Goal: Find specific page/section: Find specific page/section

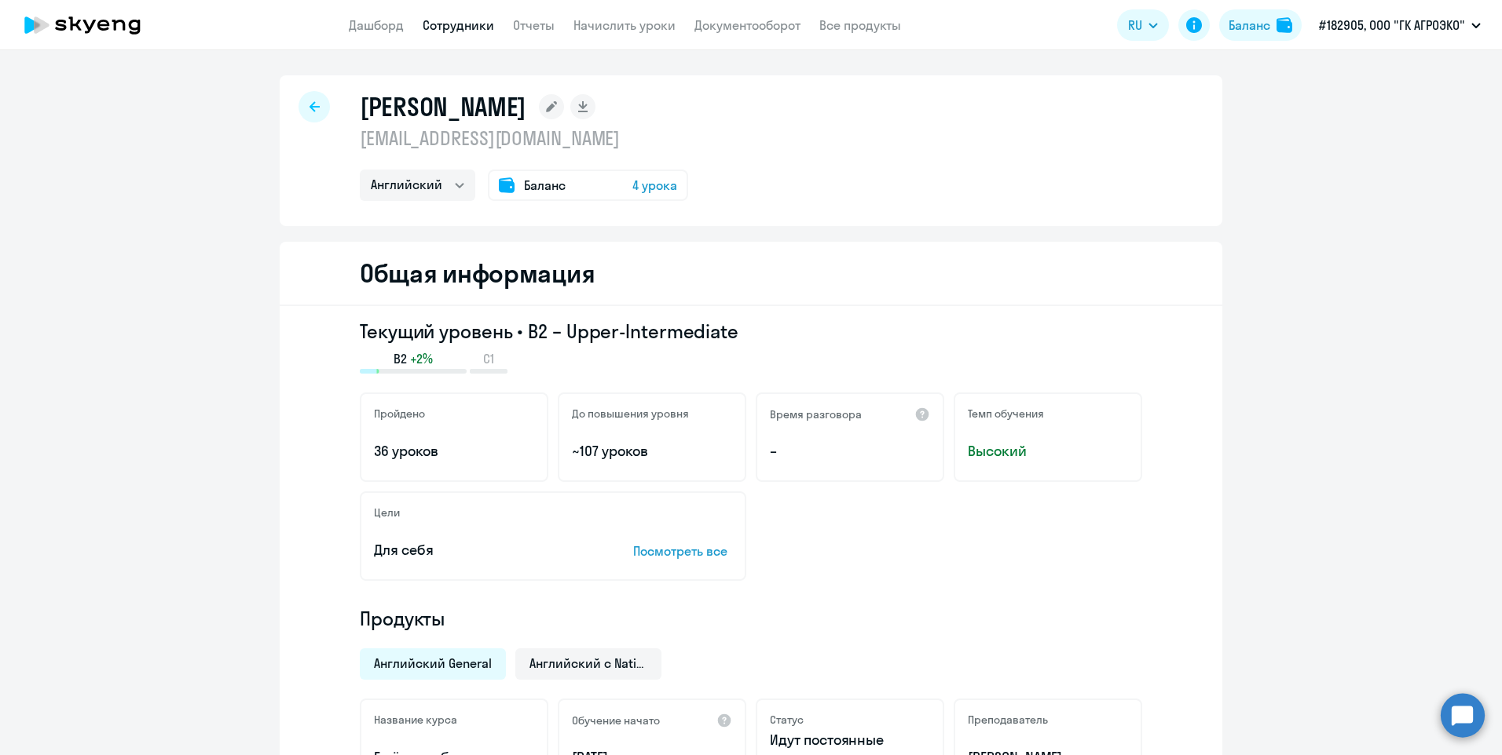
select select "english"
drag, startPoint x: 620, startPoint y: 42, endPoint x: 627, endPoint y: 34, distance: 10.1
click at [622, 38] on app-header "Дашборд Сотрудники Отчеты Начислить уроки Документооборот Все продукты Дашборд …" at bounding box center [751, 25] width 1502 height 50
click at [628, 31] on link "Начислить уроки" at bounding box center [624, 25] width 102 height 16
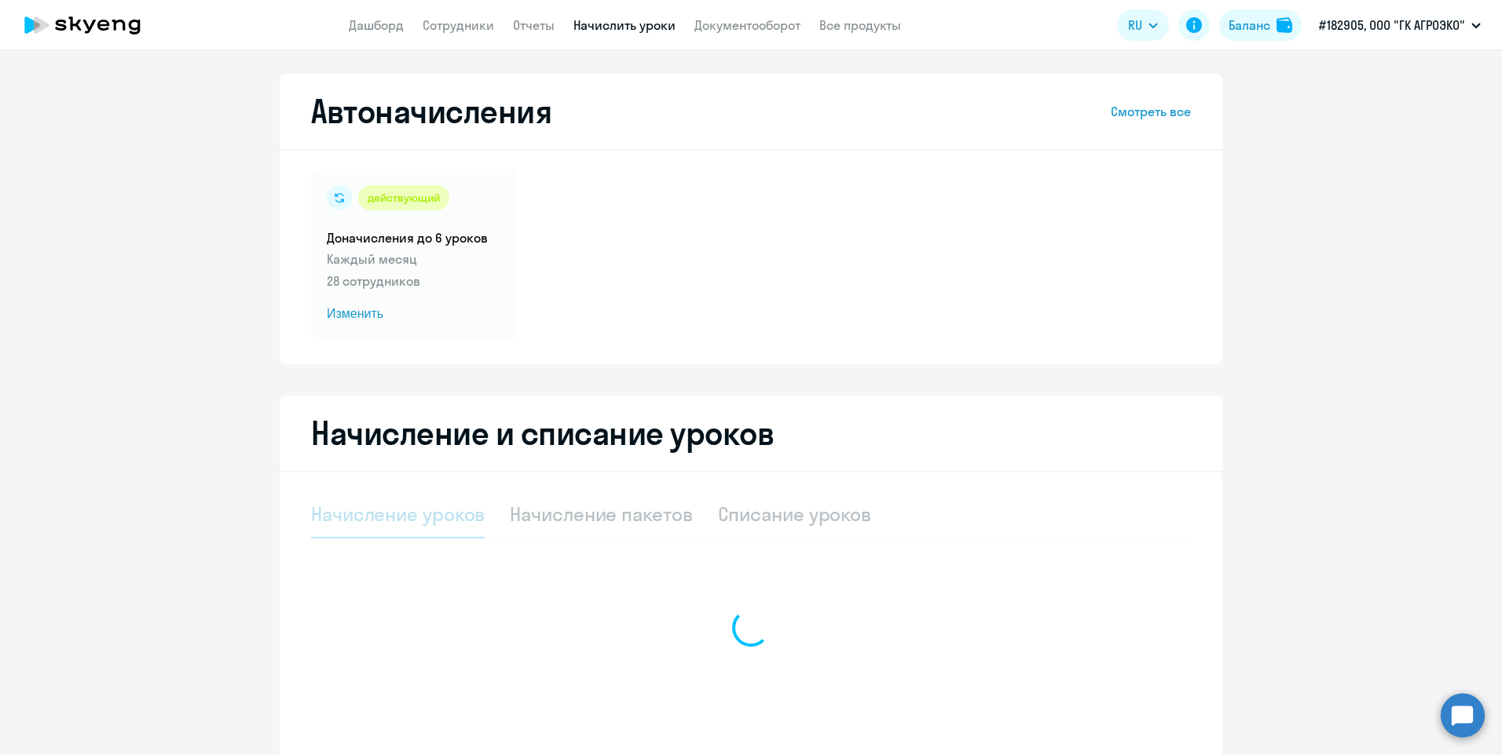
select select "10"
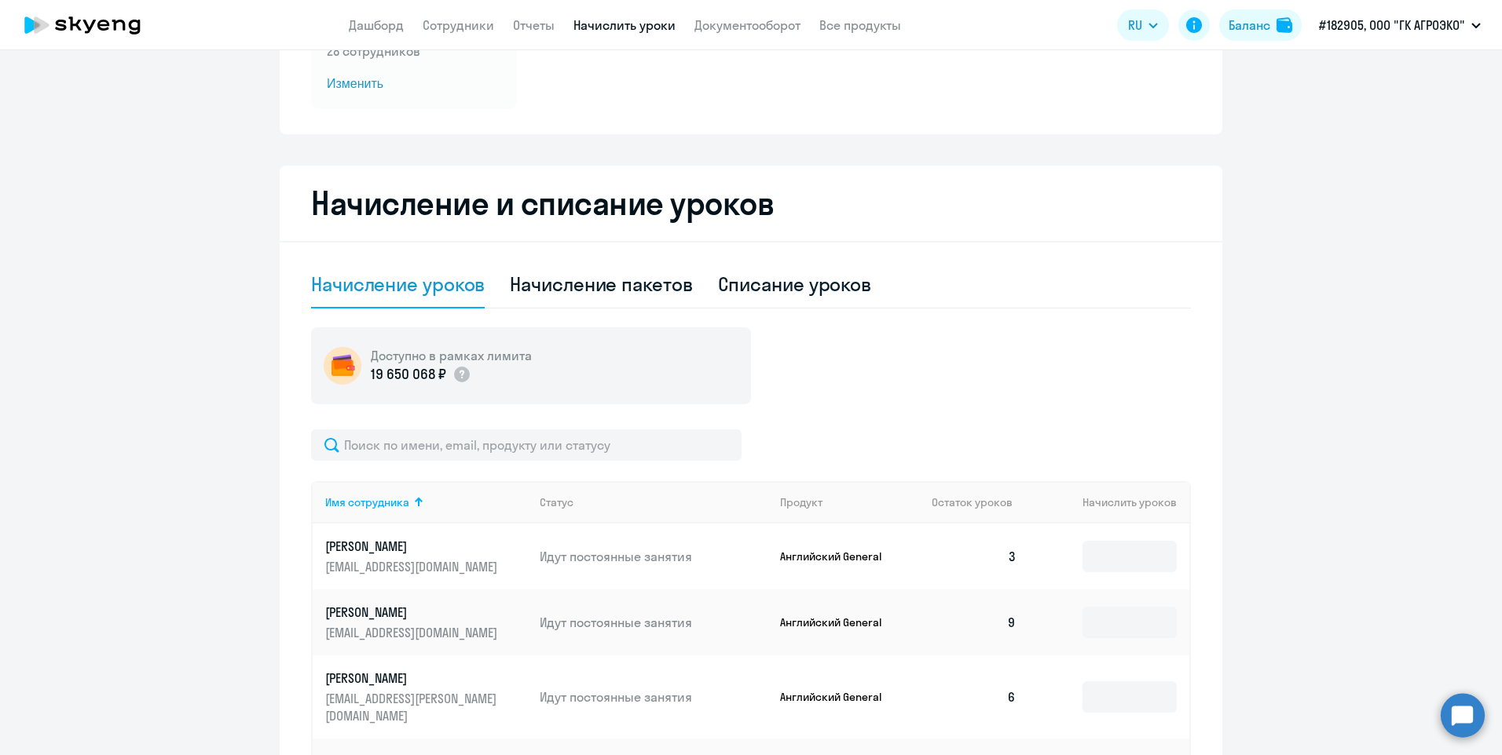
scroll to position [393, 0]
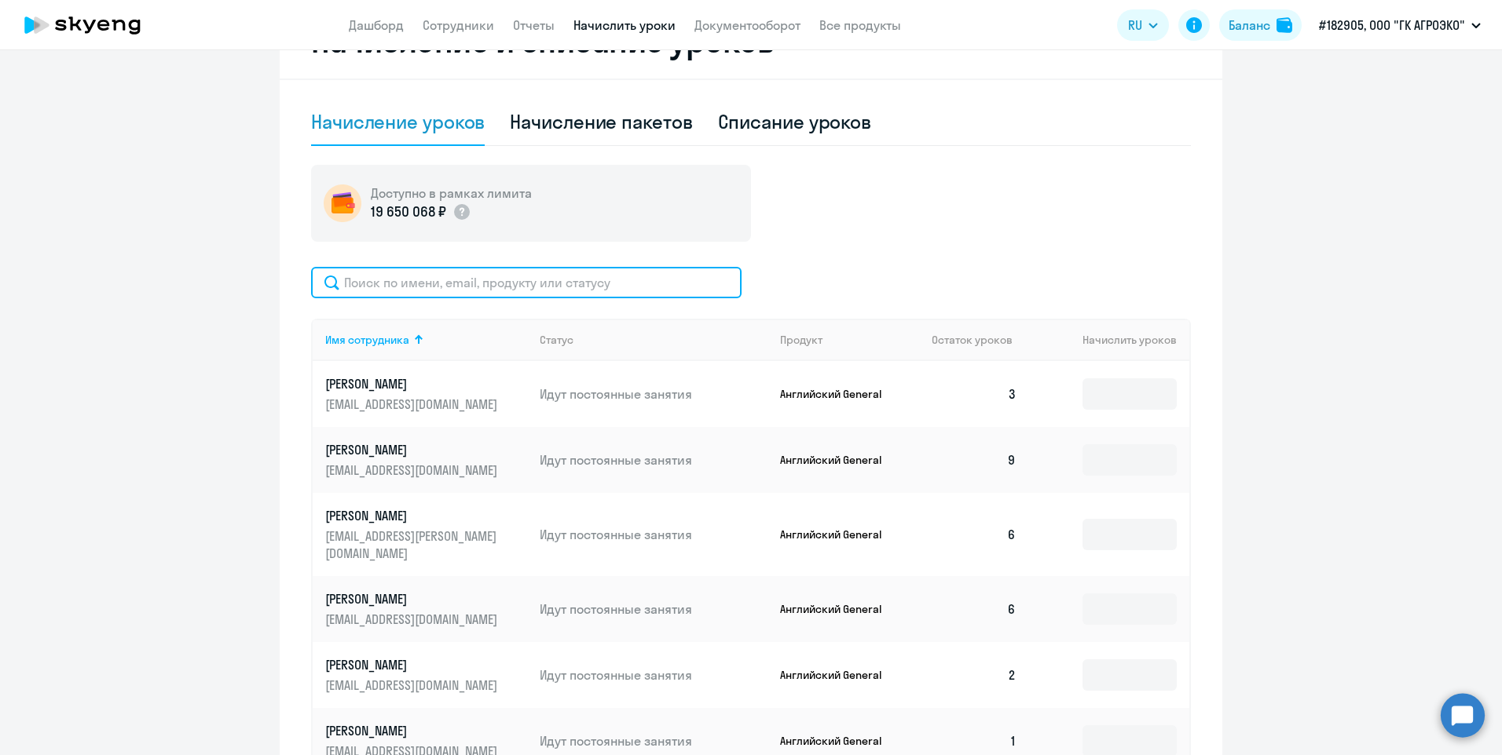
click at [402, 294] on input "text" at bounding box center [526, 282] width 430 height 31
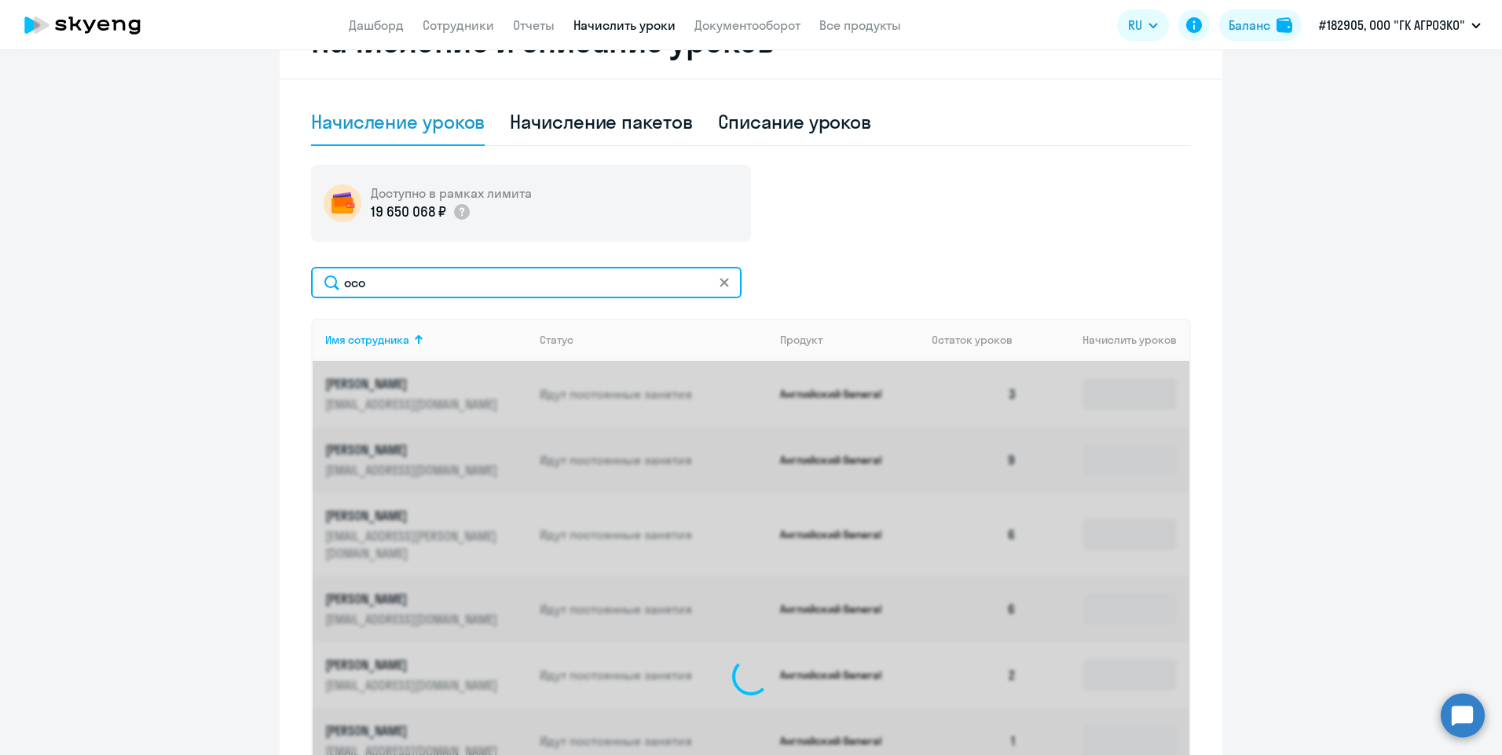
scroll to position [324, 0]
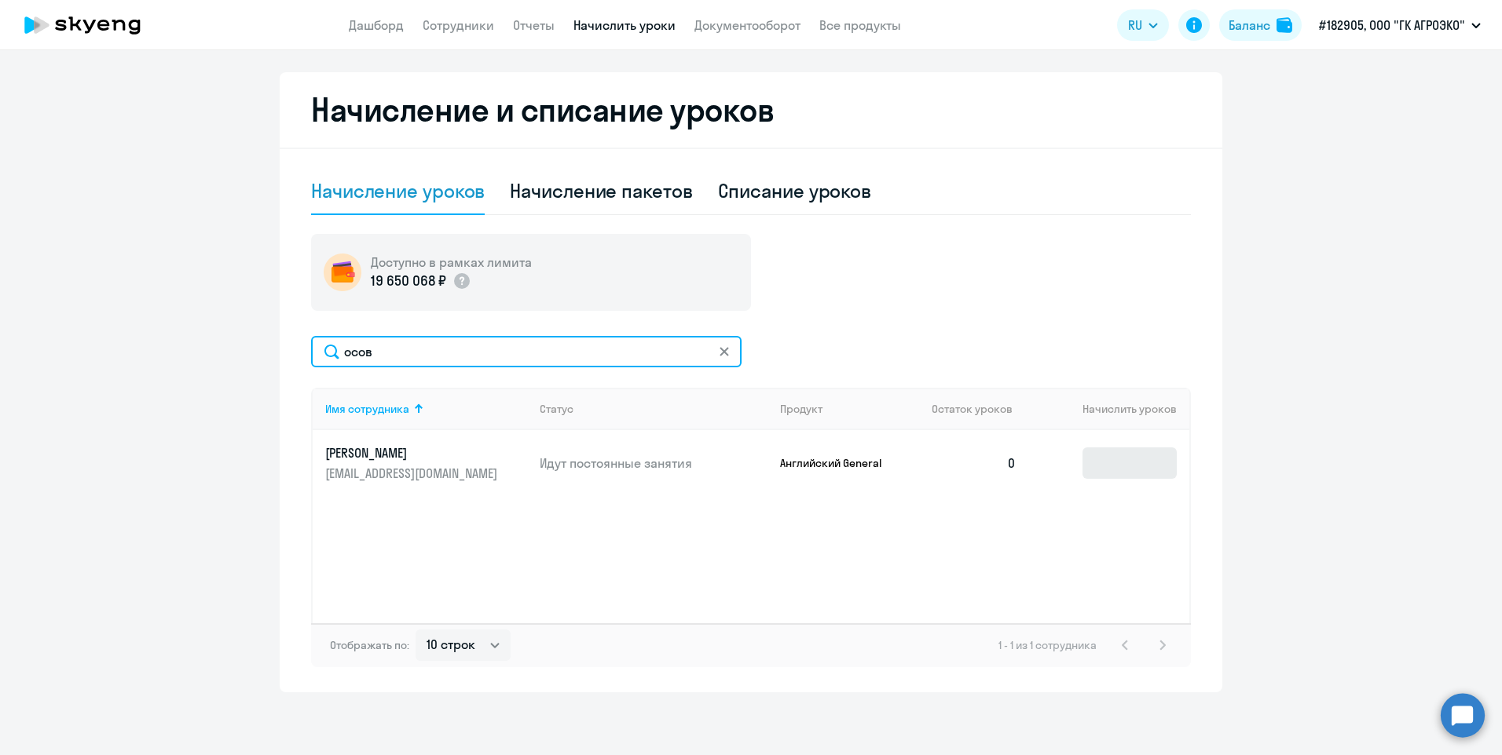
type input "осов"
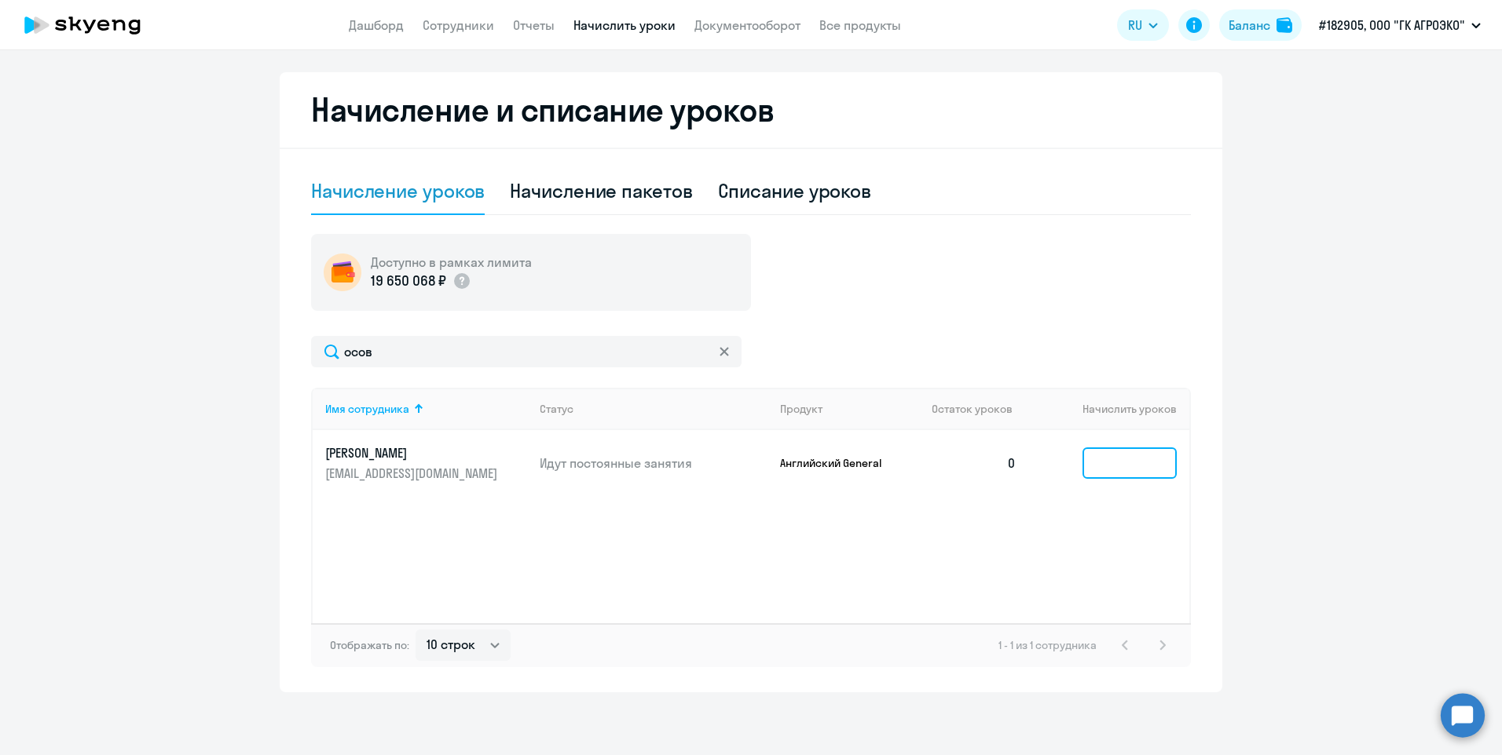
click at [1116, 454] on input at bounding box center [1129, 463] width 94 height 31
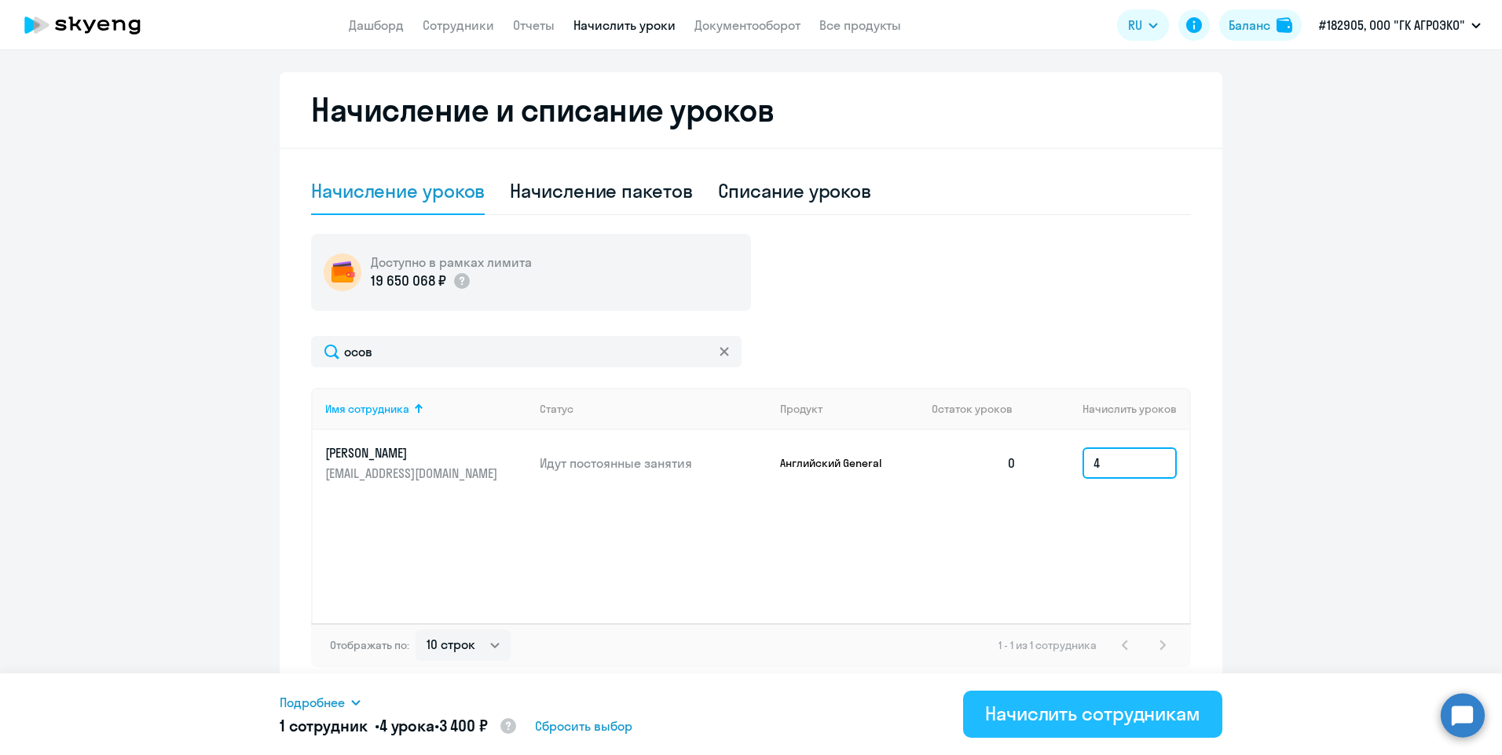
type input "4"
click at [1067, 722] on div "Начислить сотрудникам" at bounding box center [1092, 713] width 215 height 25
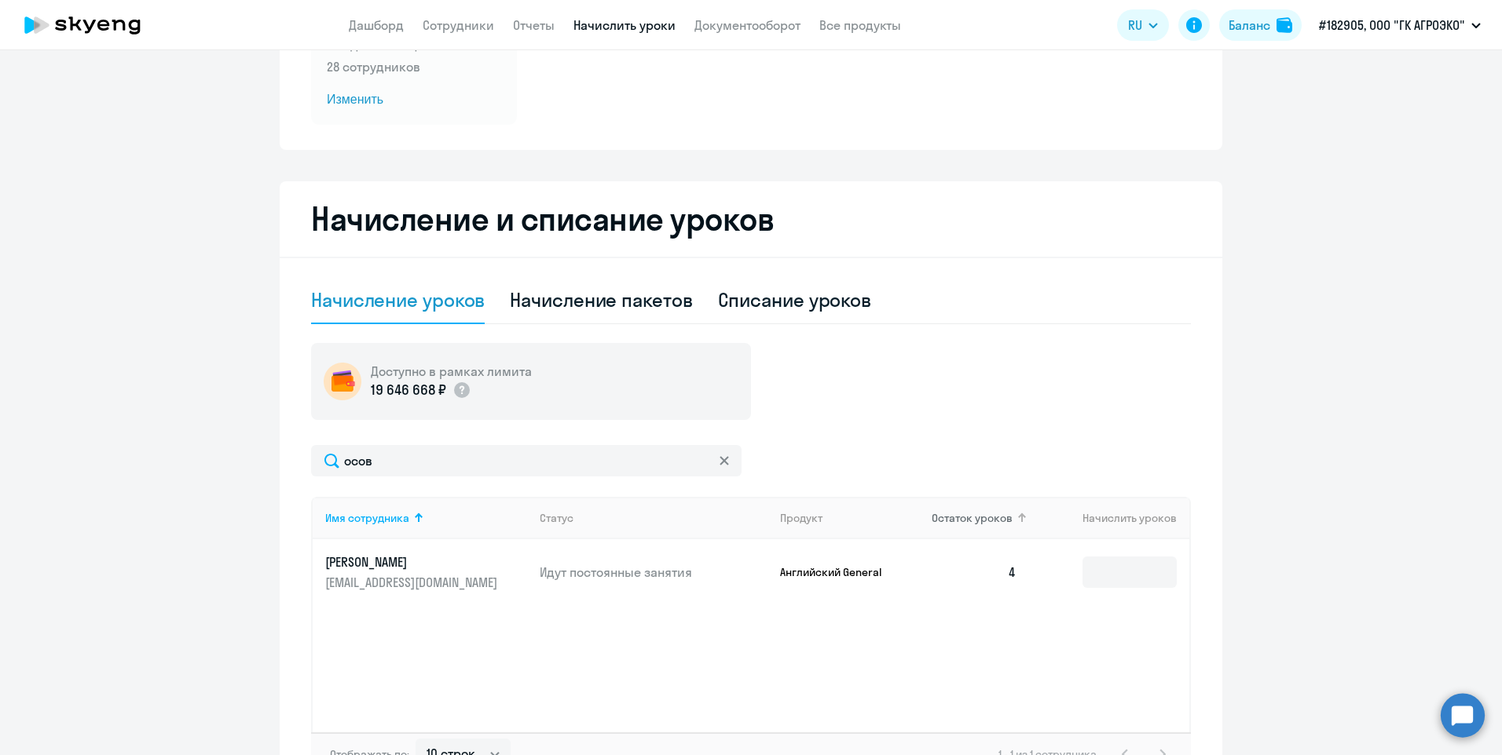
scroll to position [88, 0]
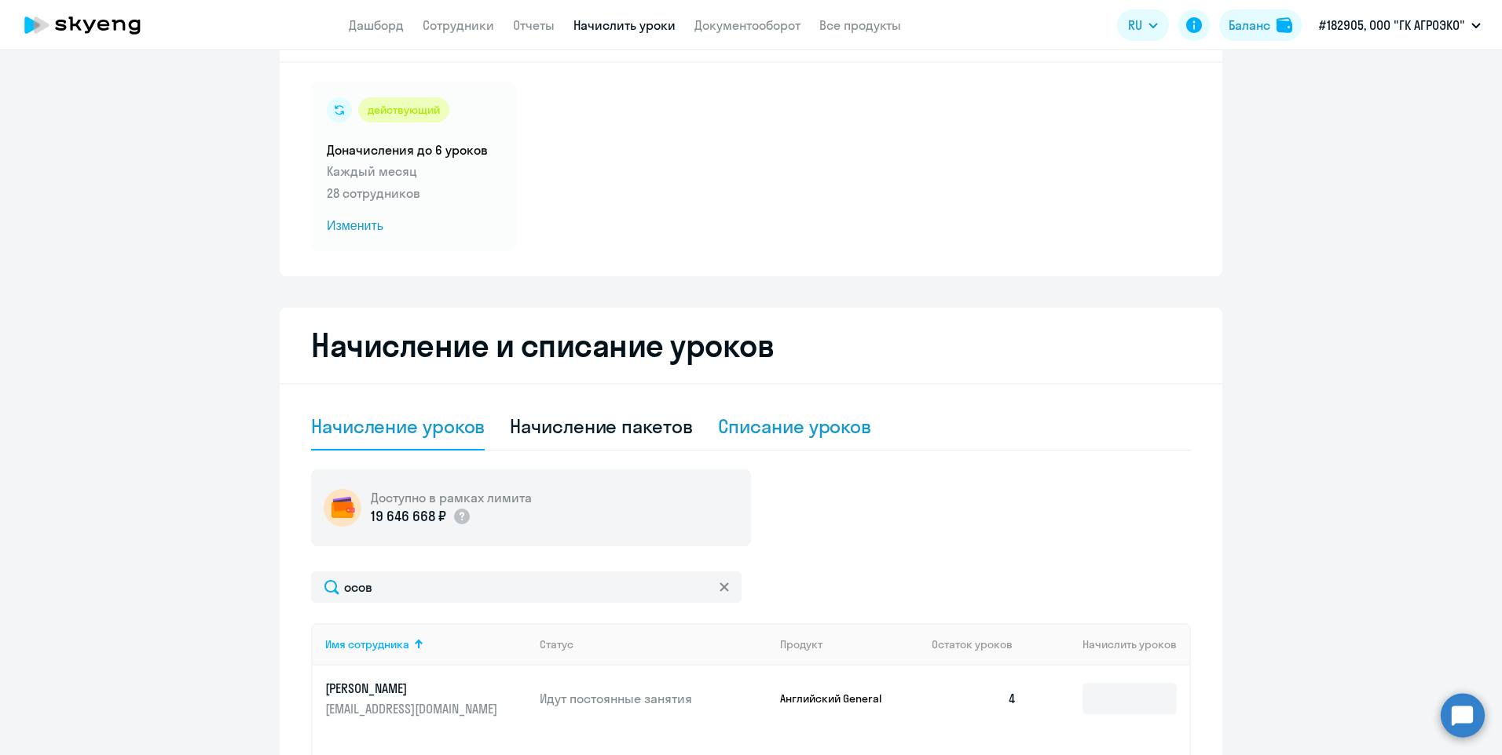
click at [813, 427] on div "Списание уроков" at bounding box center [795, 426] width 154 height 25
select select "10"
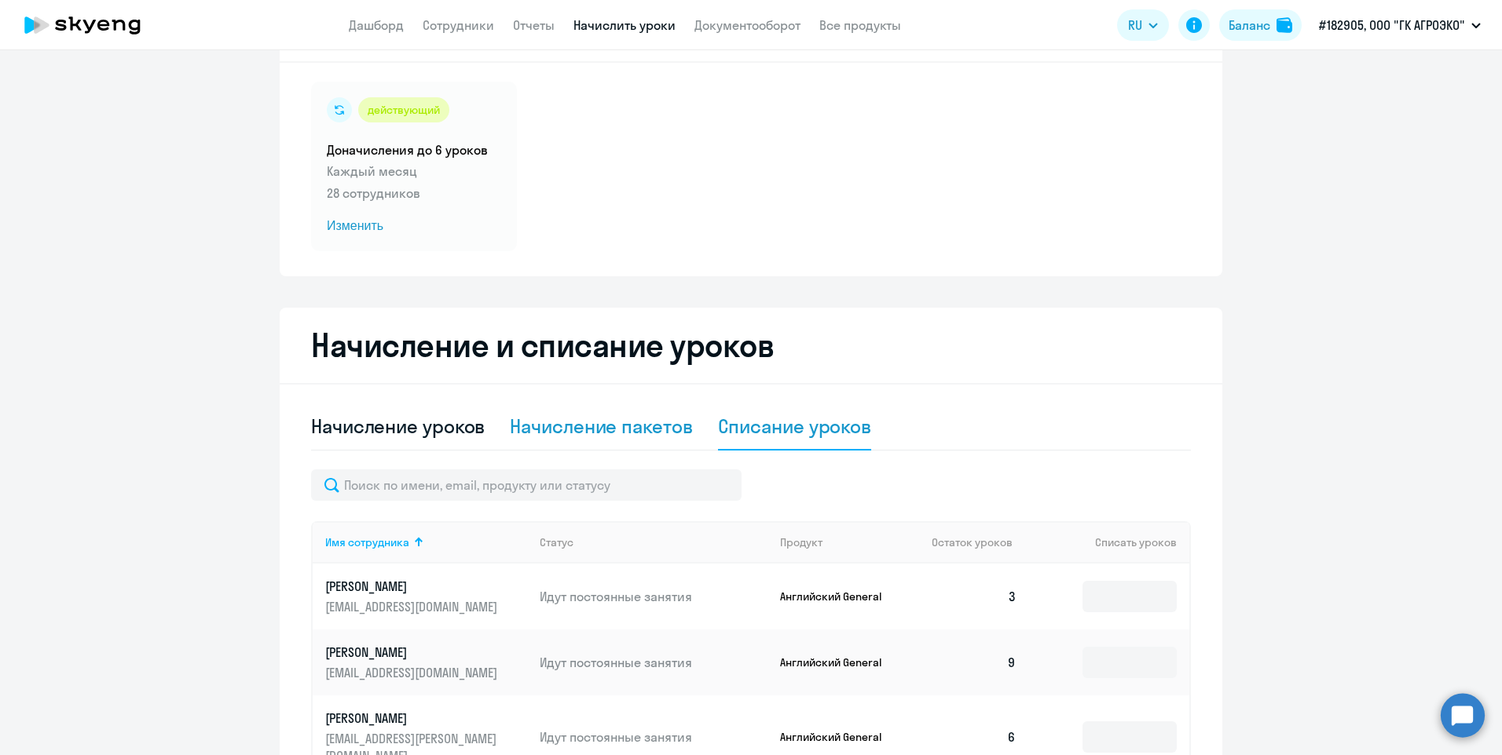
click at [627, 429] on div "Начисление пакетов" at bounding box center [601, 426] width 182 height 25
select select "10"
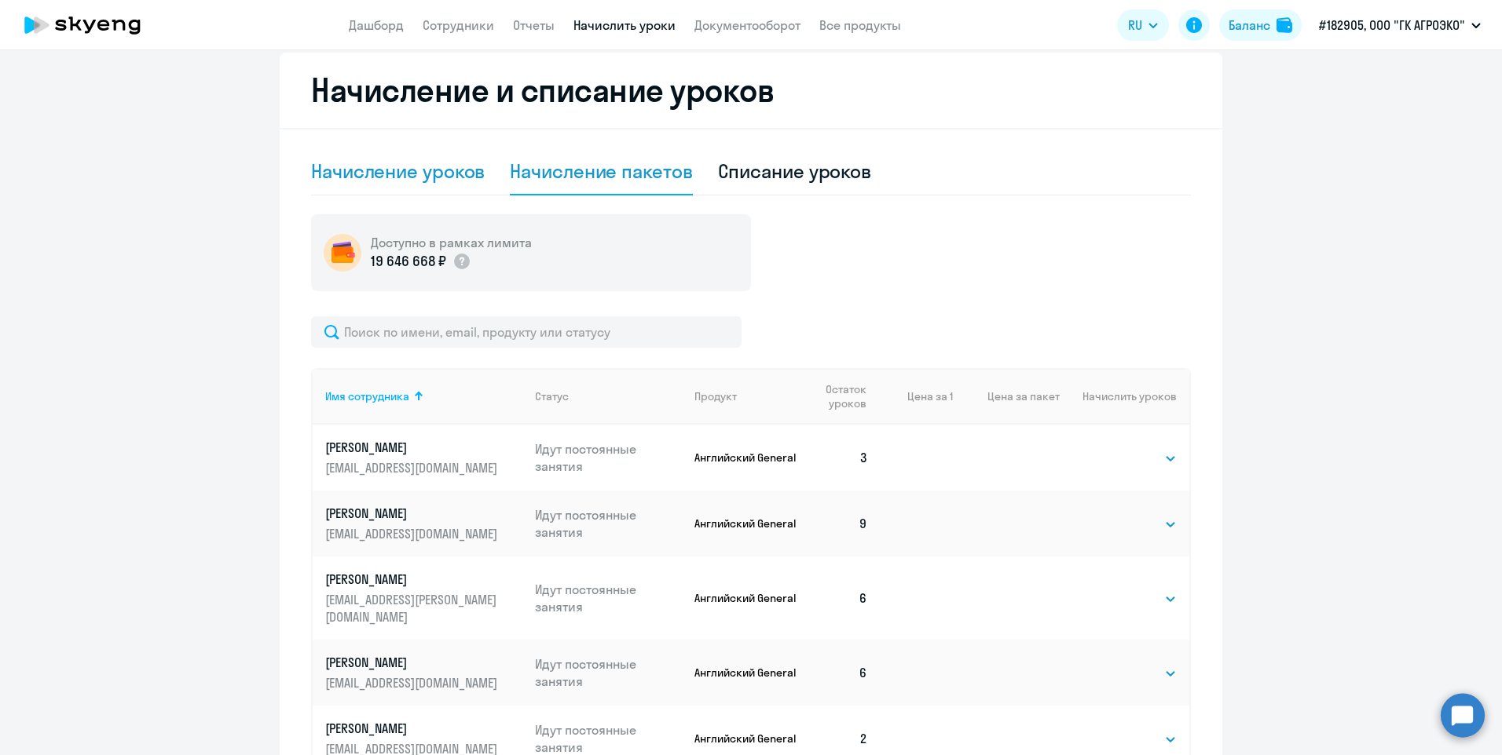
scroll to position [245, 0]
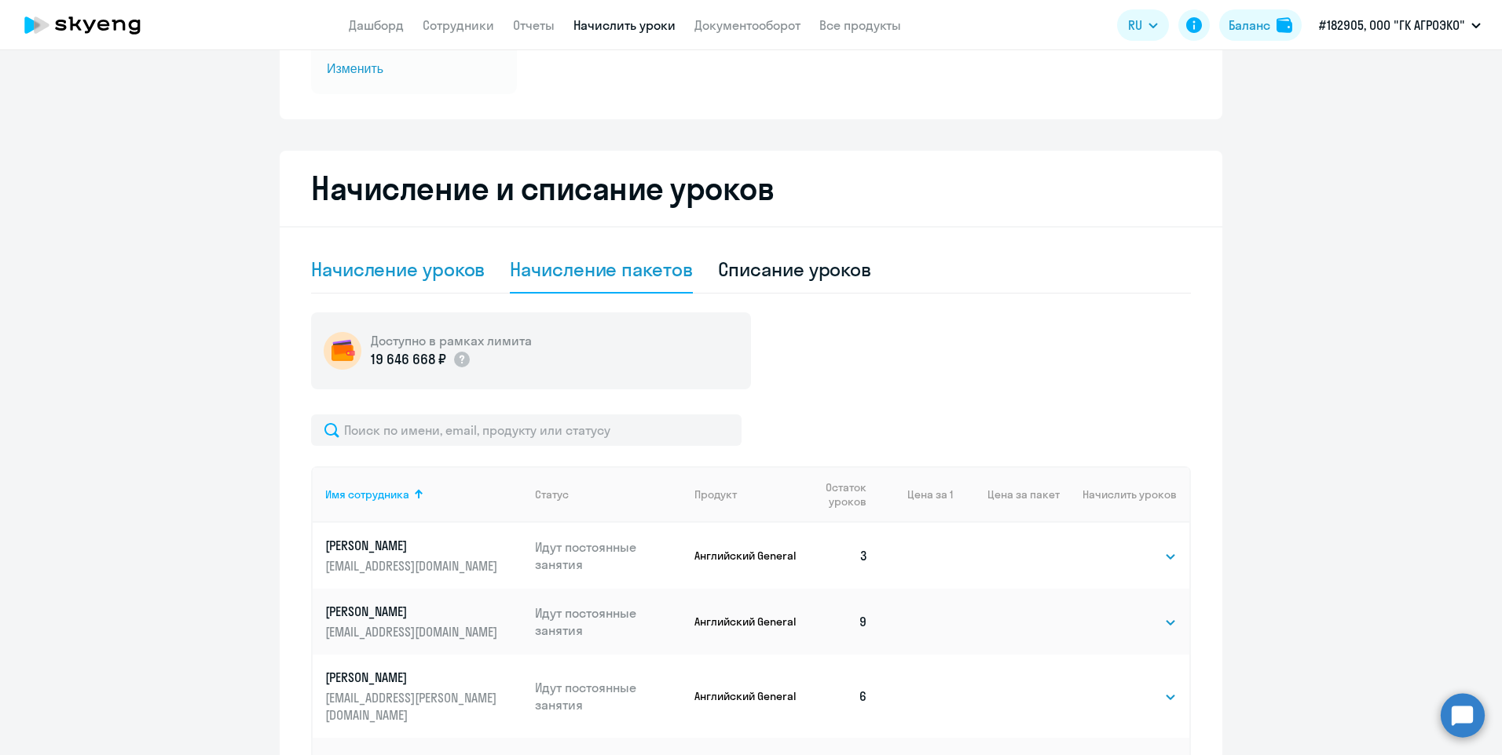
click at [422, 275] on div "Начисление уроков" at bounding box center [398, 269] width 174 height 25
select select "10"
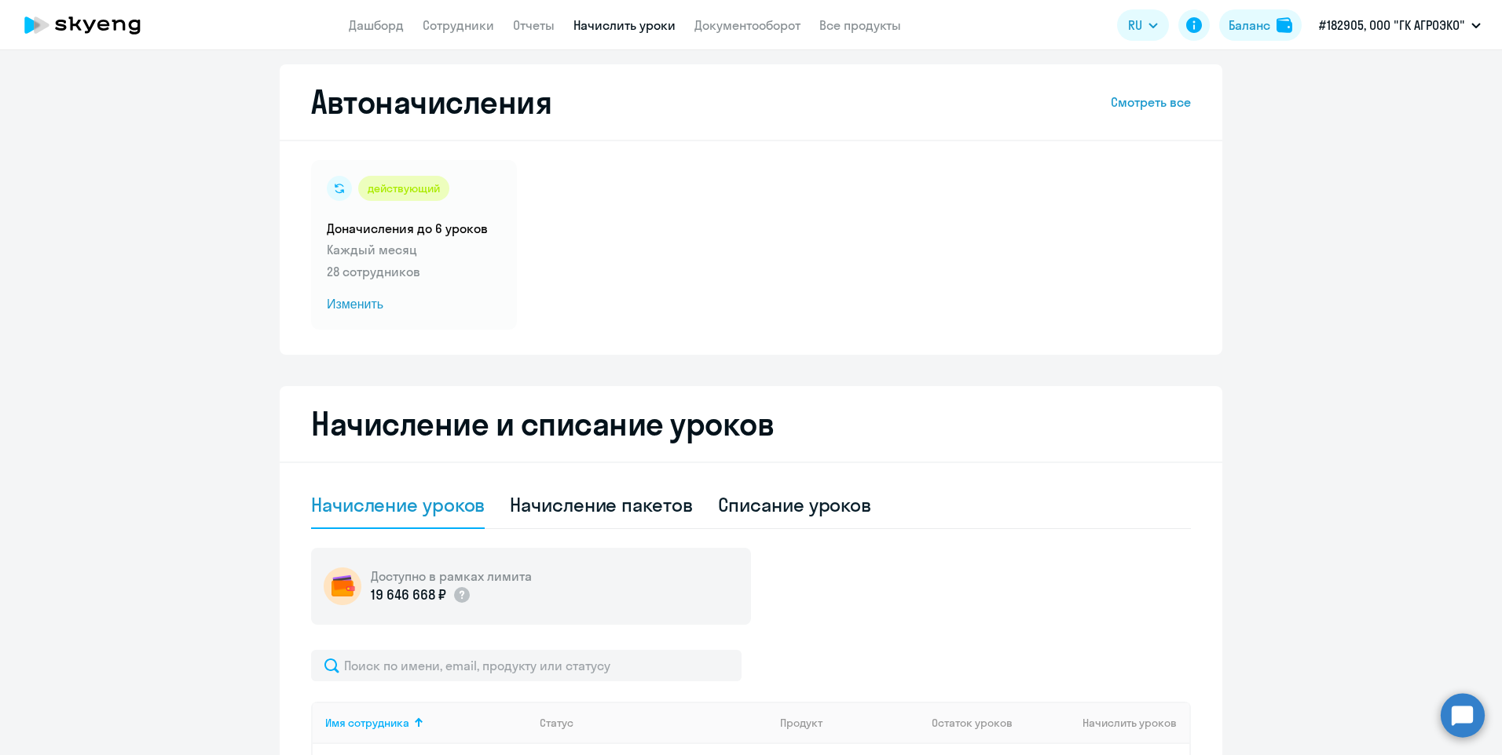
scroll to position [0, 0]
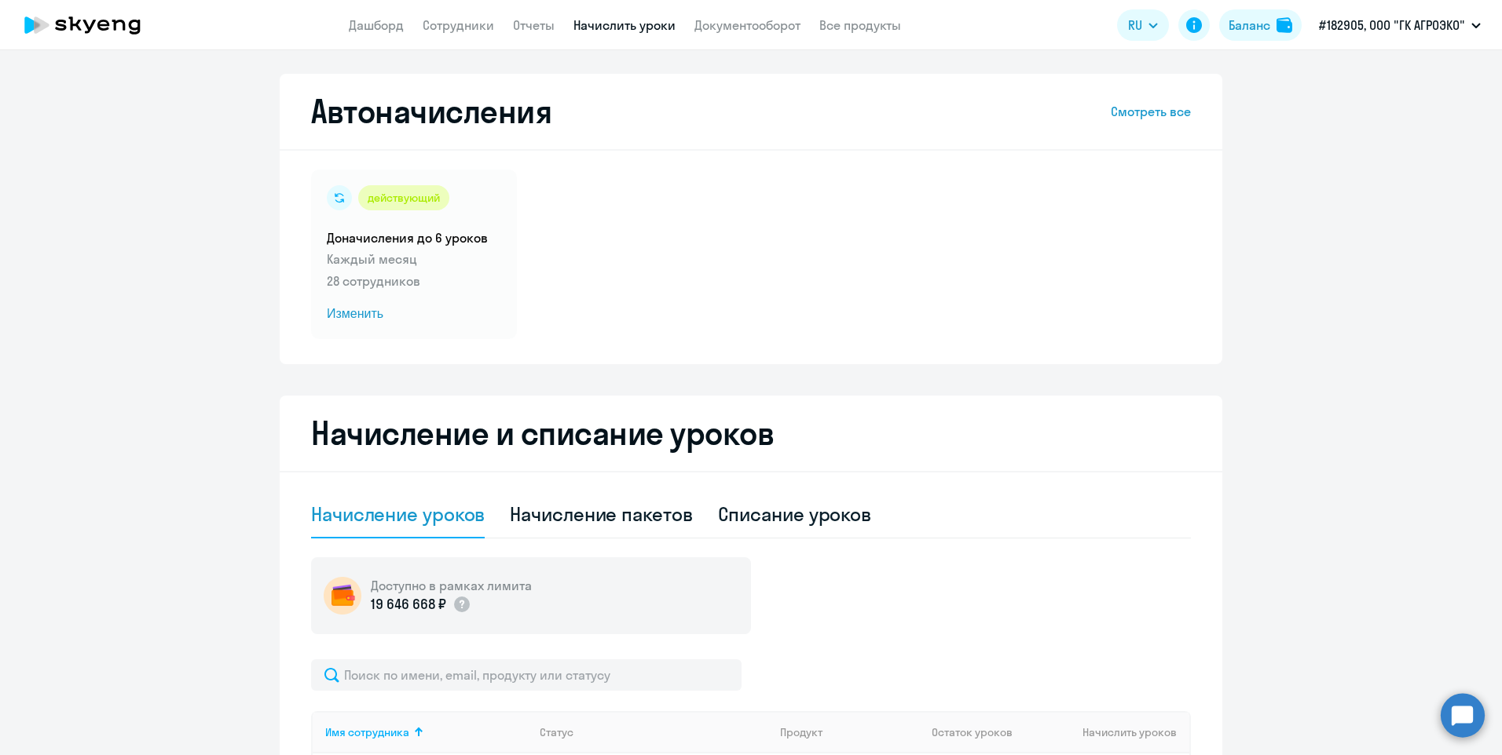
click at [557, 27] on nav "Дашборд Сотрудники Отчеты Начислить уроки Документооборот Все продукты" at bounding box center [625, 26] width 552 height 20
click at [534, 28] on link "Отчеты" at bounding box center [534, 25] width 42 height 16
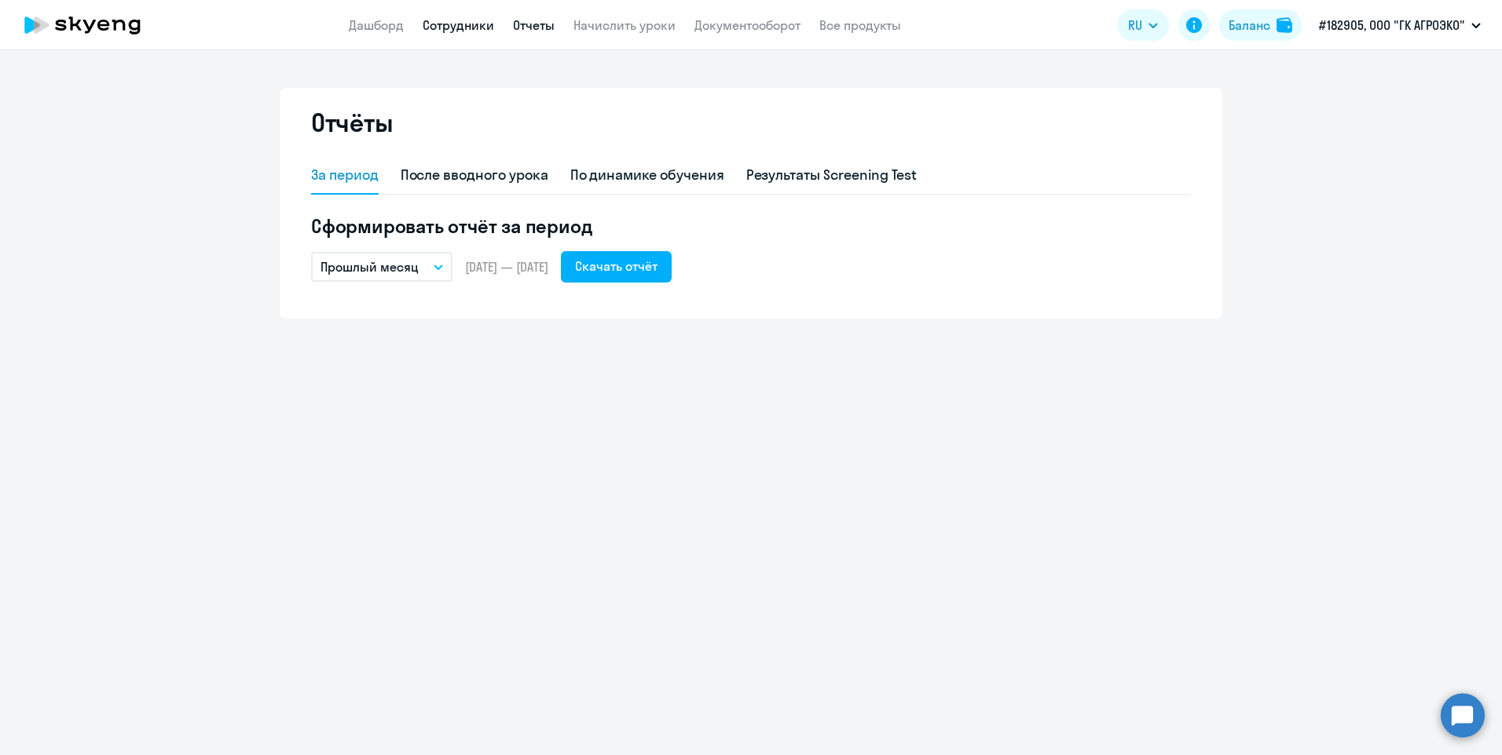
click at [430, 27] on link "Сотрудники" at bounding box center [457, 25] width 71 height 16
select select "30"
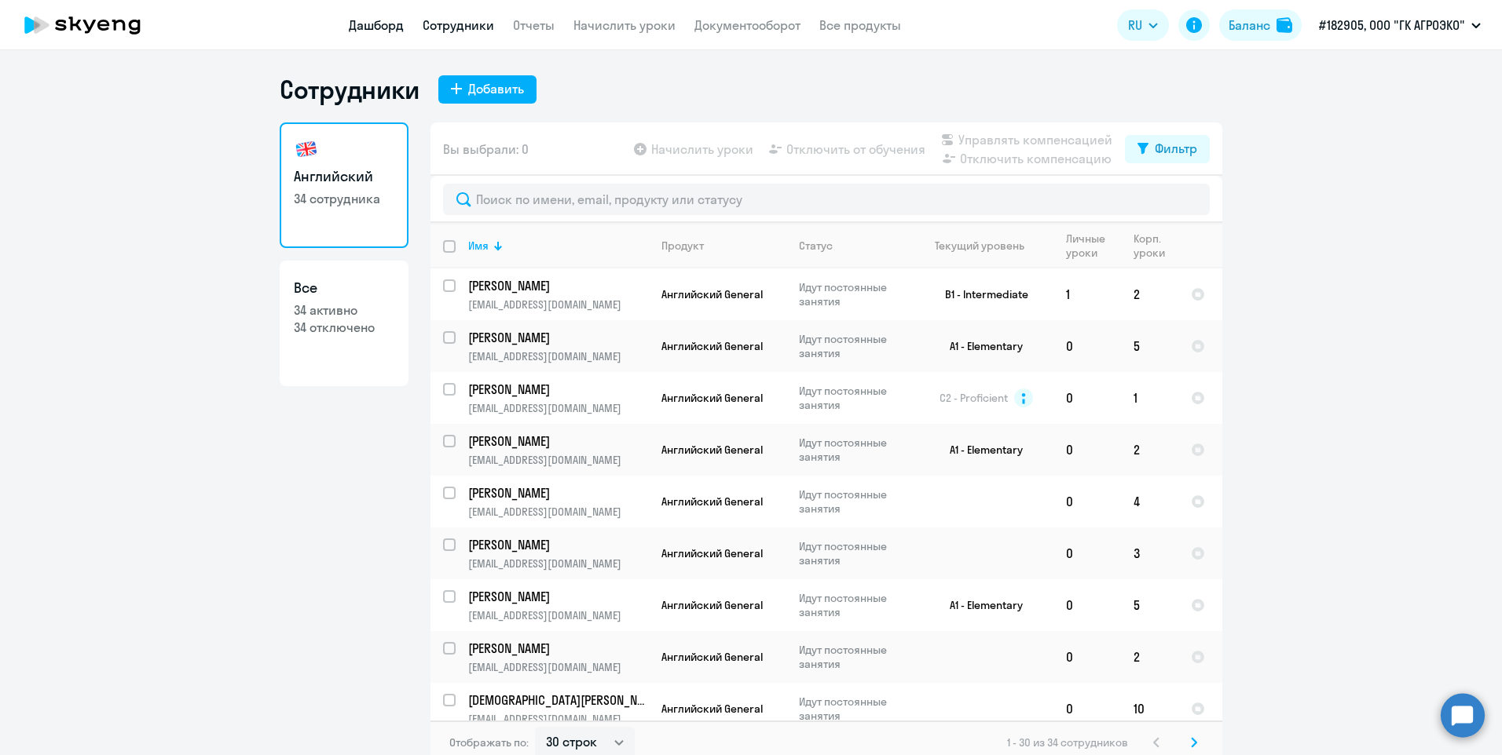
click at [380, 24] on link "Дашборд" at bounding box center [376, 25] width 55 height 16
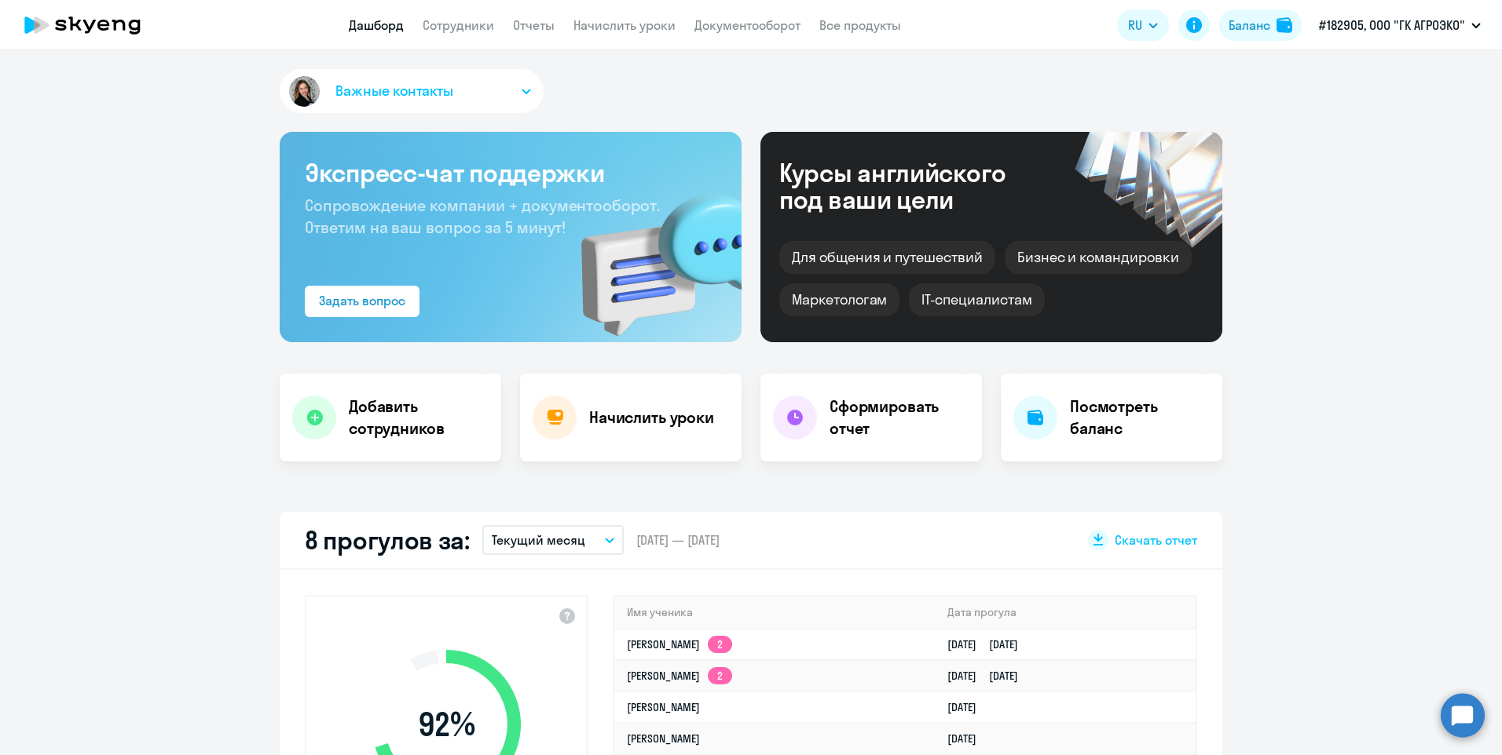
select select "30"
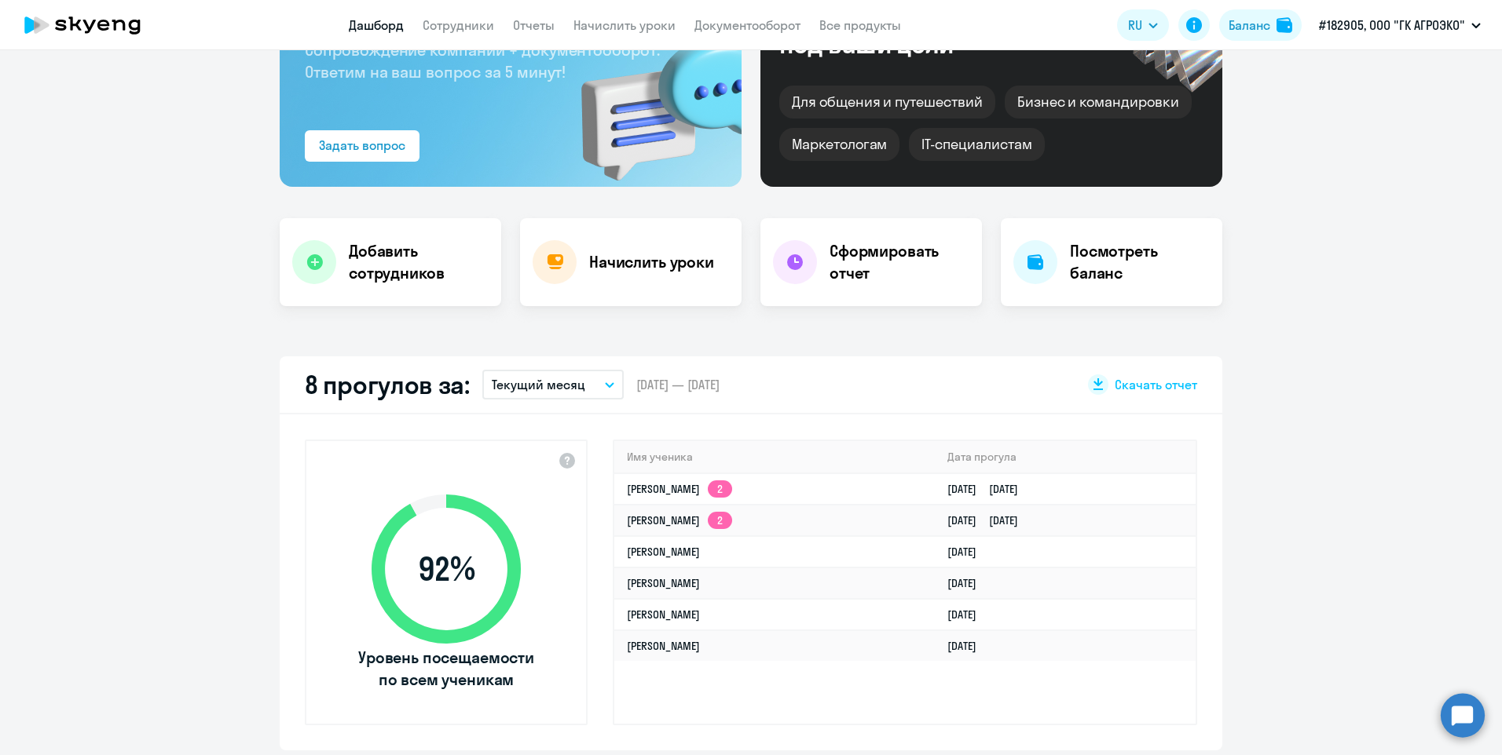
scroll to position [157, 0]
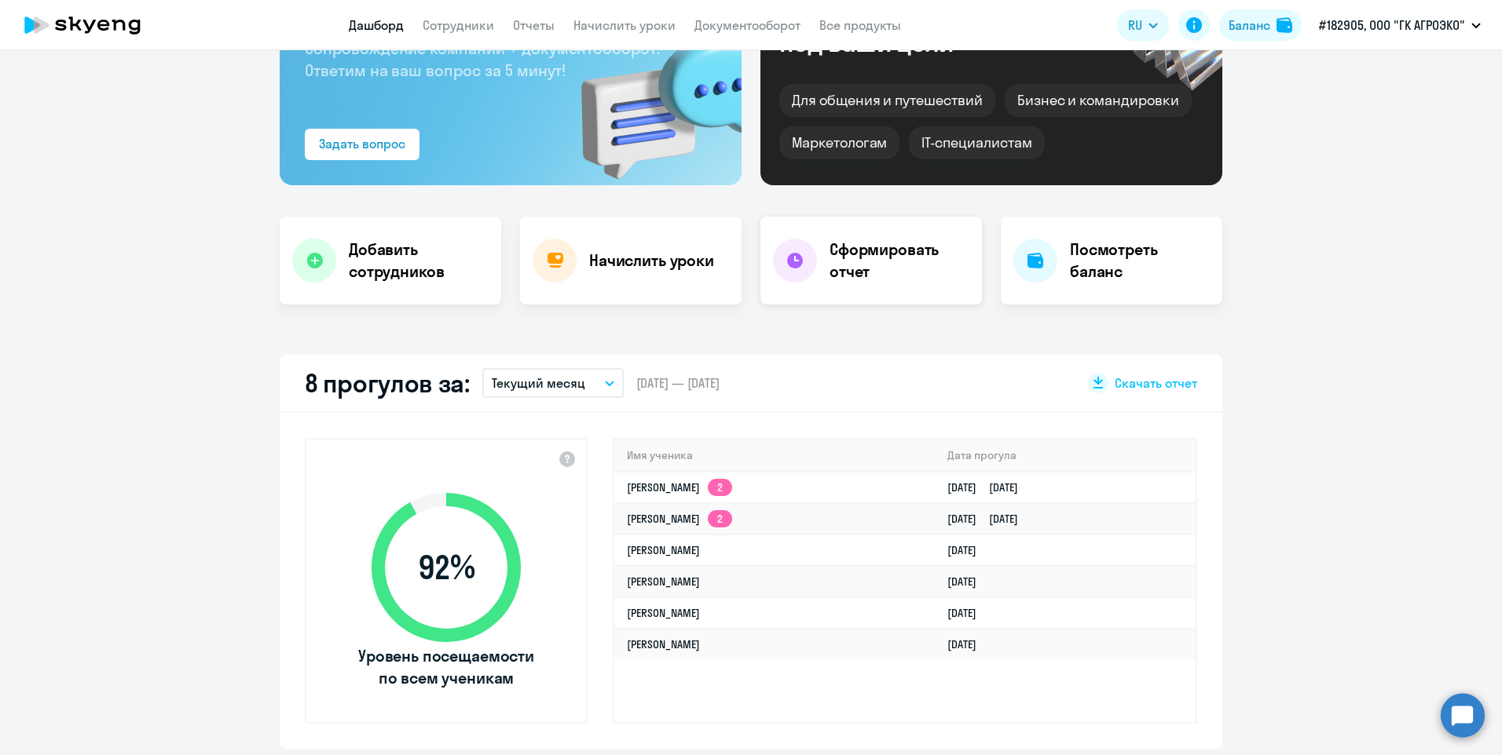
click at [900, 286] on div "Сформировать отчет" at bounding box center [870, 261] width 221 height 88
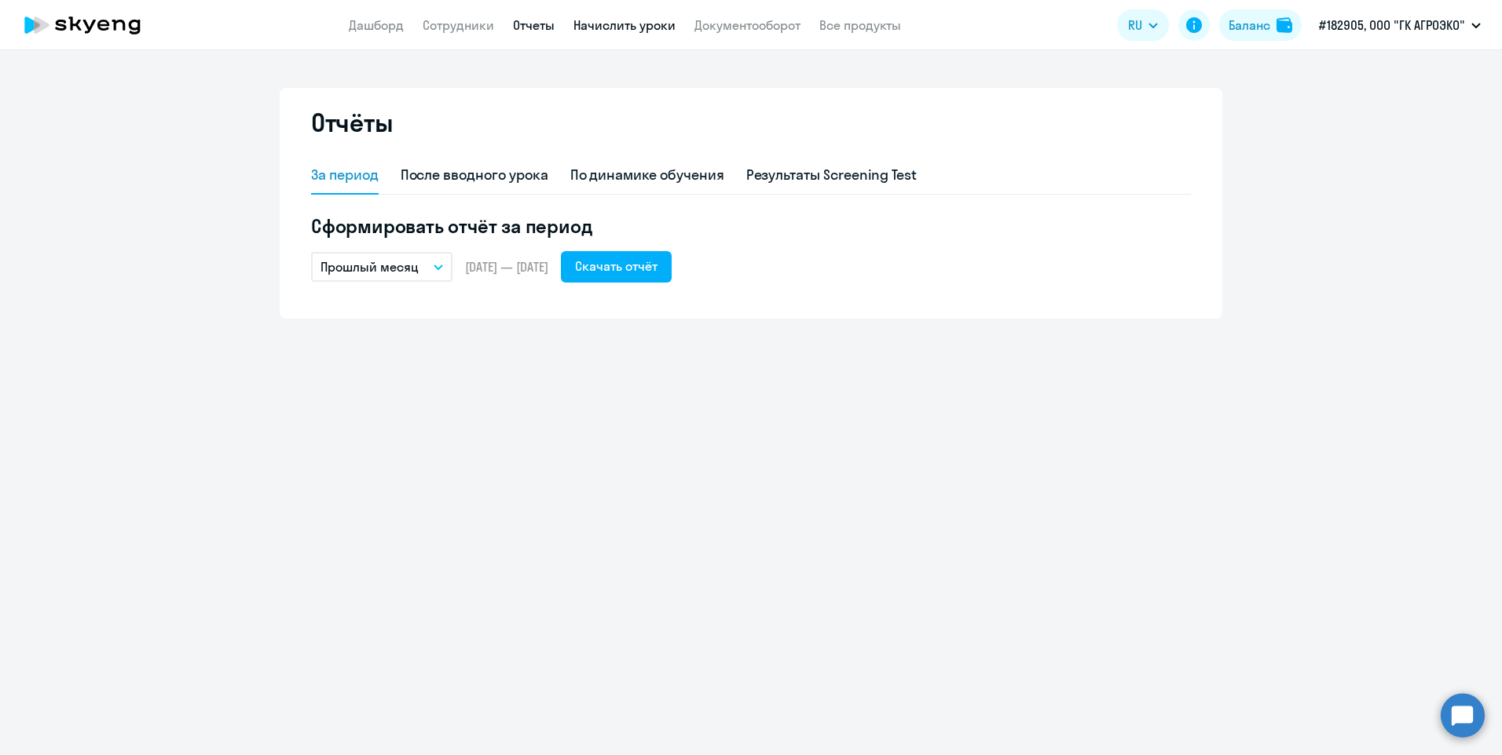
click at [598, 32] on link "Начислить уроки" at bounding box center [624, 25] width 102 height 16
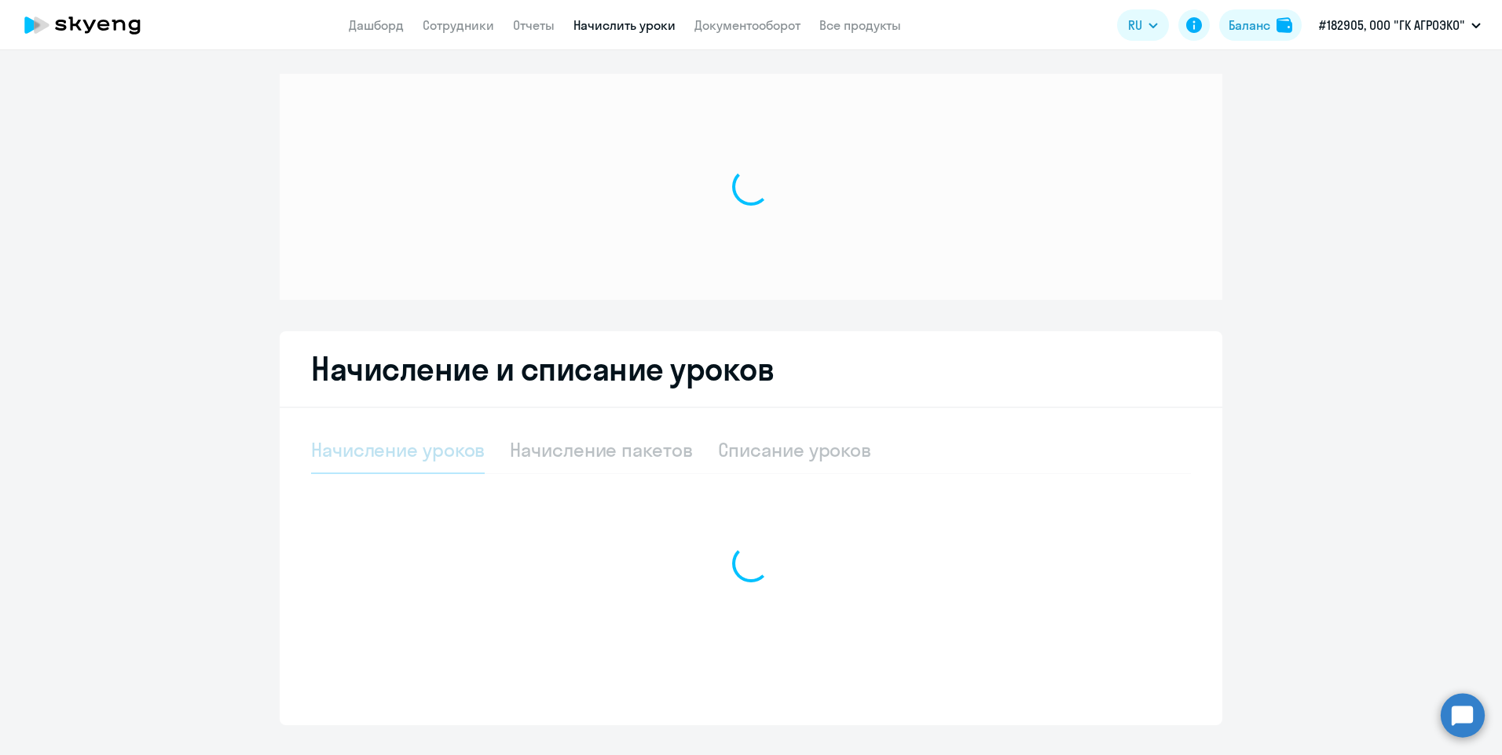
select select "10"
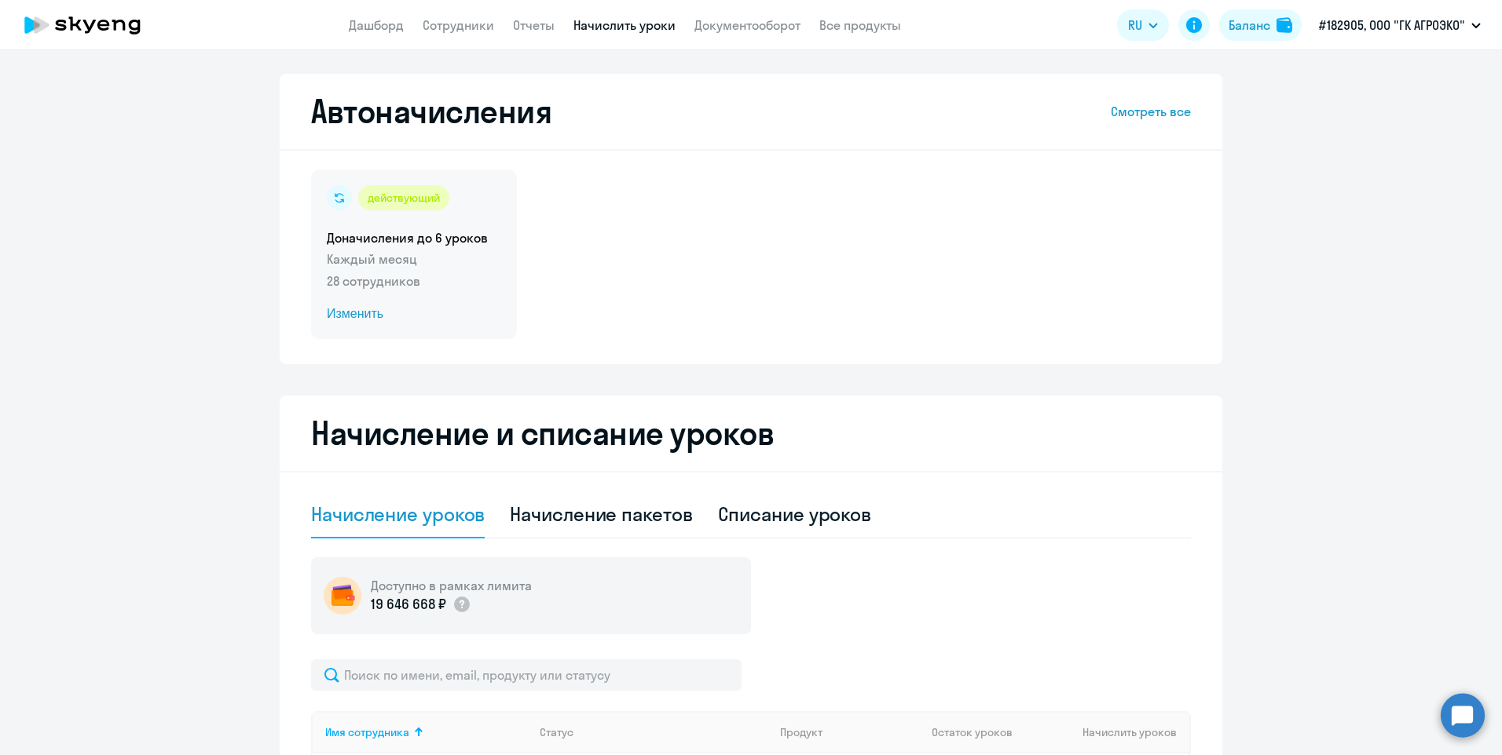
click at [355, 282] on p "28 сотрудников" at bounding box center [414, 281] width 174 height 19
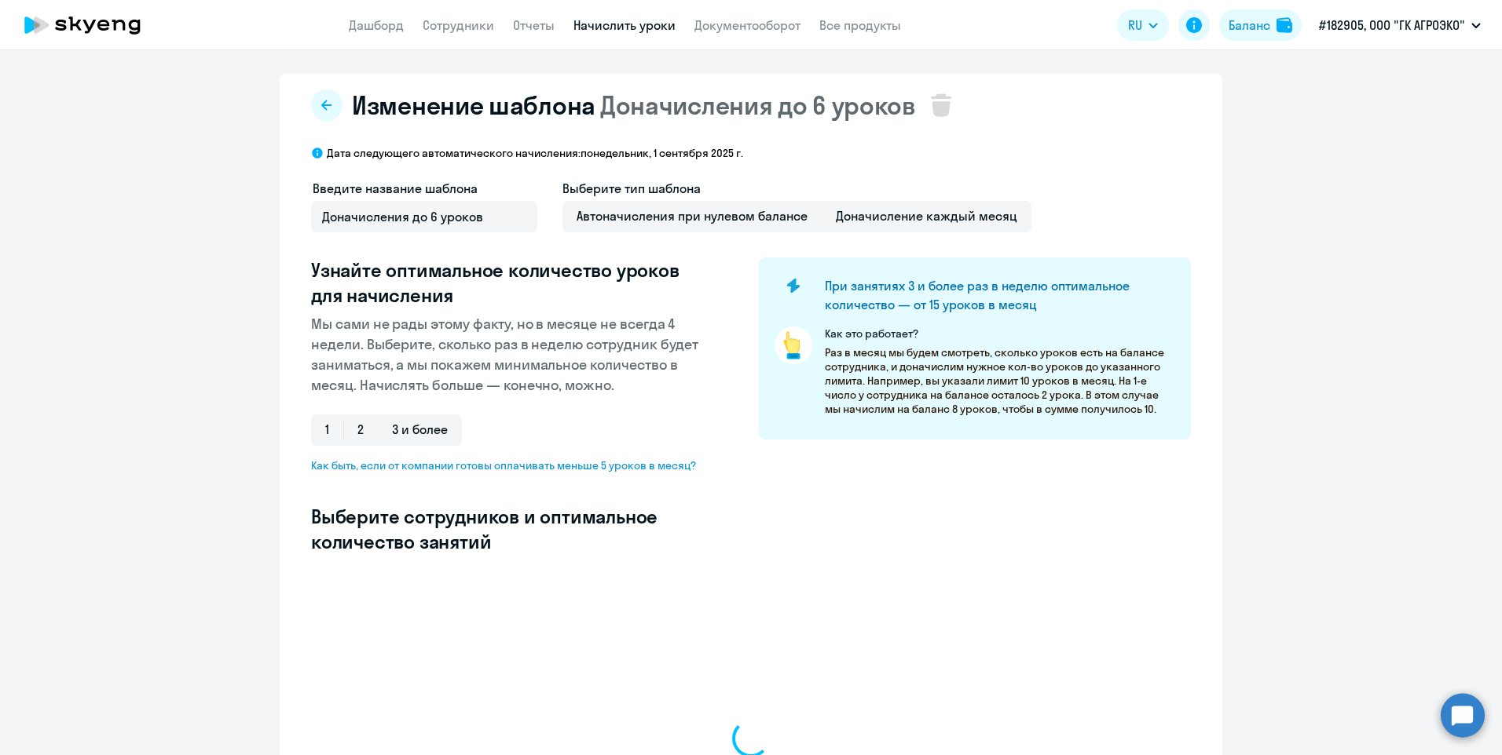
select select "10"
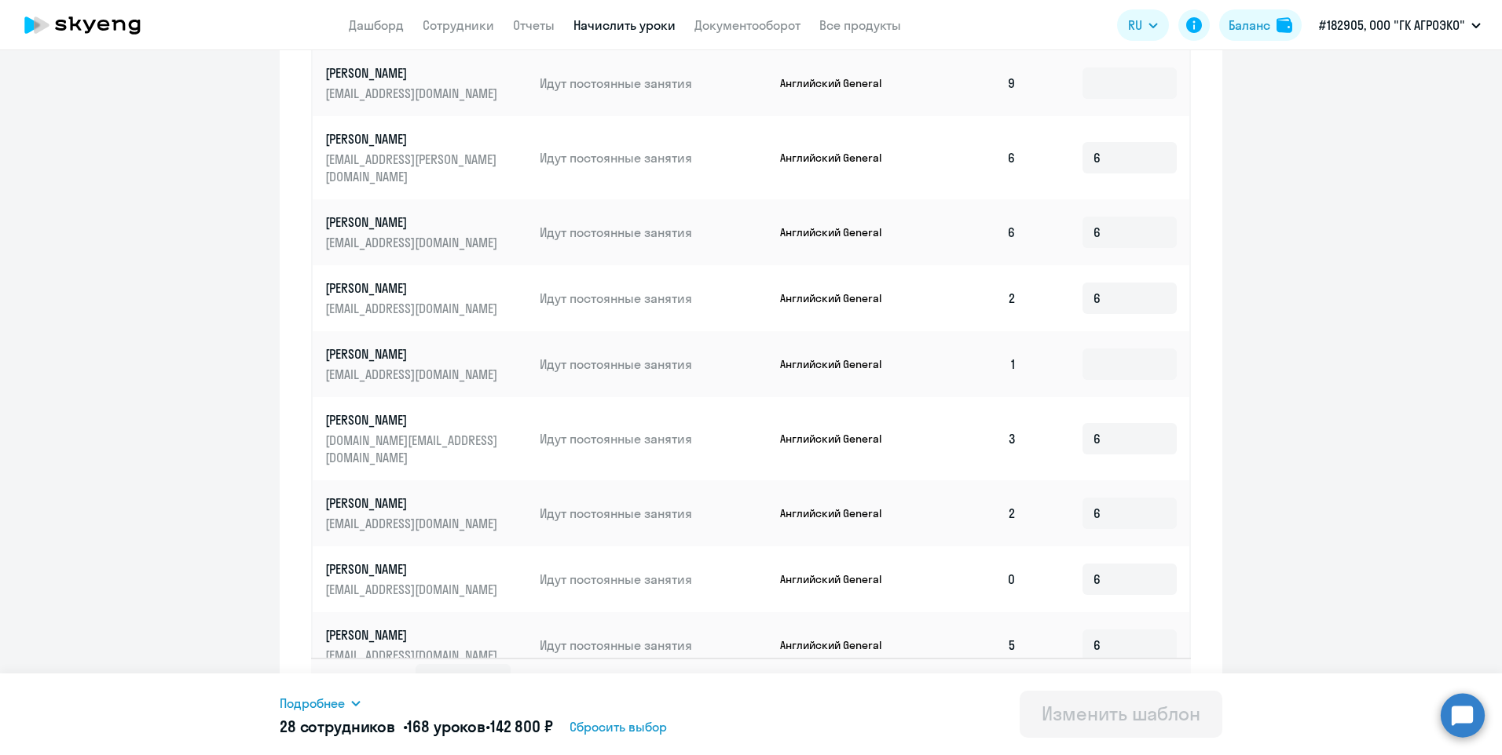
scroll to position [704, 0]
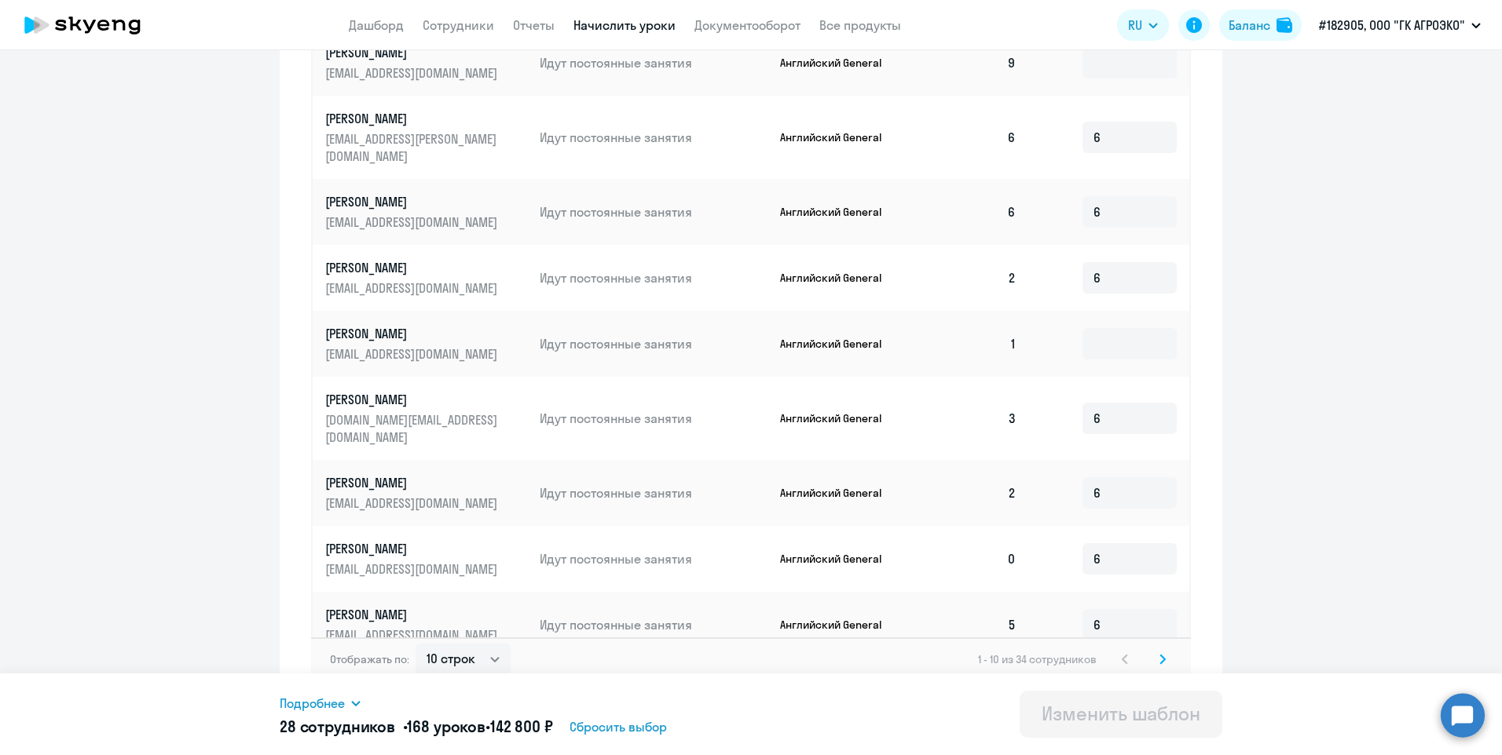
click at [1159, 654] on icon at bounding box center [1162, 659] width 6 height 11
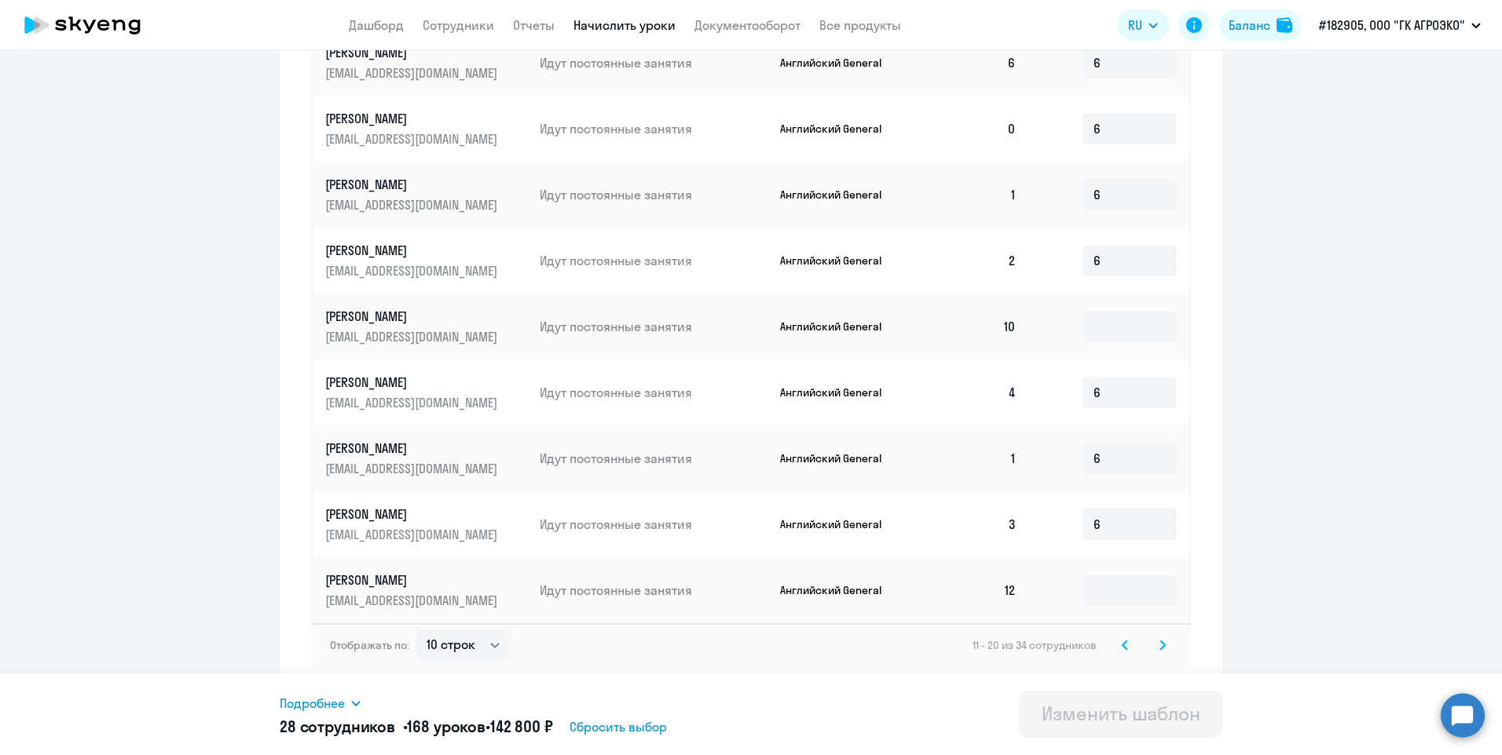
click at [1161, 645] on svg-icon at bounding box center [1162, 645] width 19 height 19
click at [1163, 646] on svg-icon at bounding box center [1162, 645] width 19 height 19
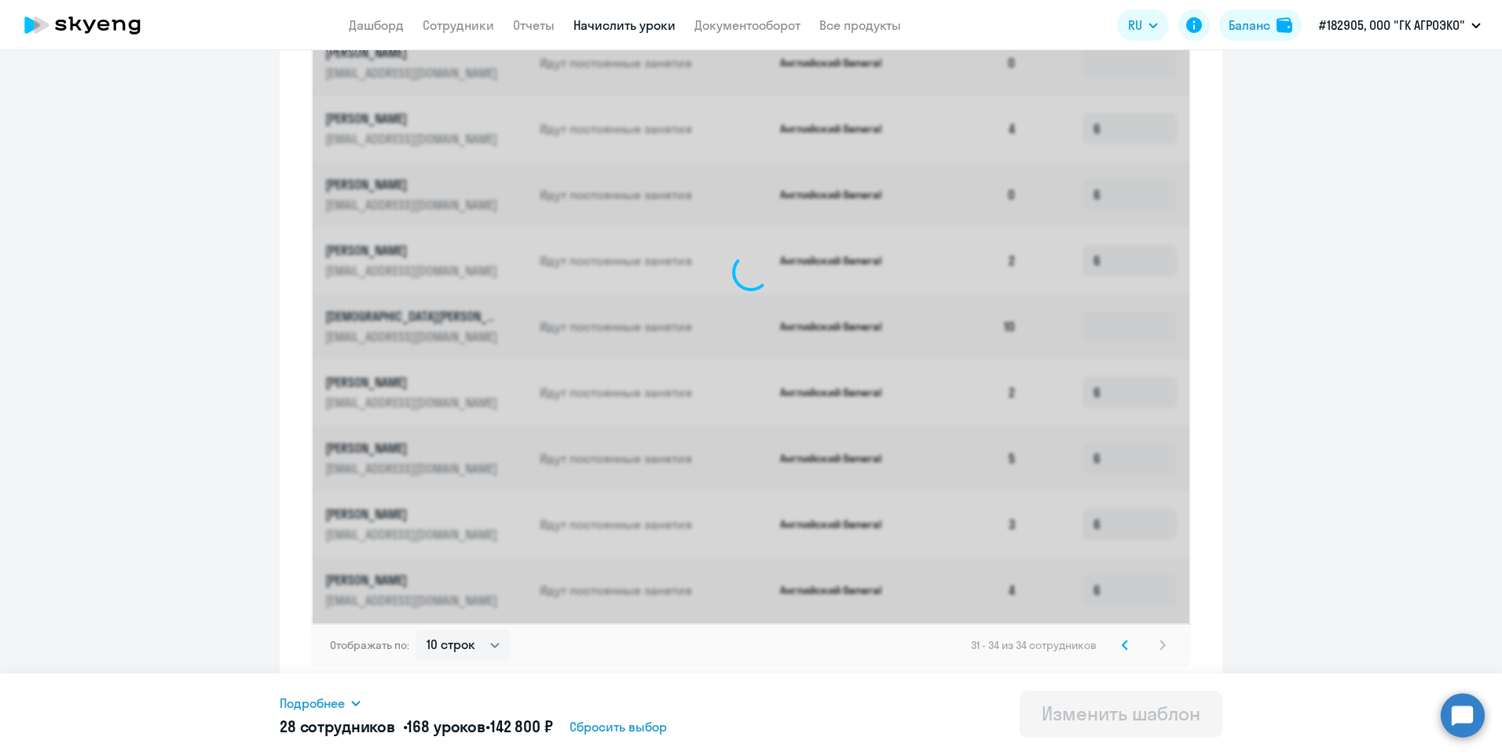
scroll to position [308, 0]
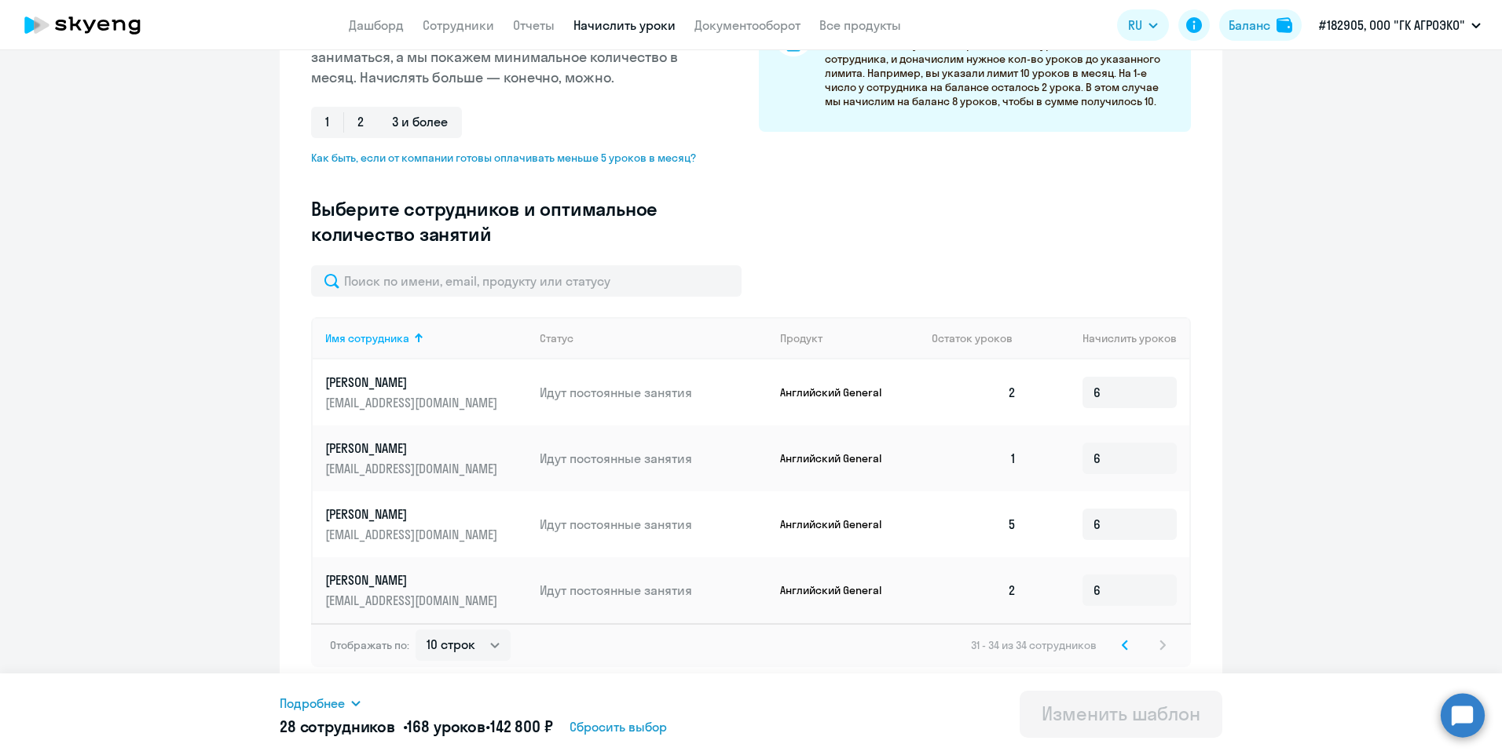
click at [1122, 645] on icon at bounding box center [1124, 645] width 5 height 9
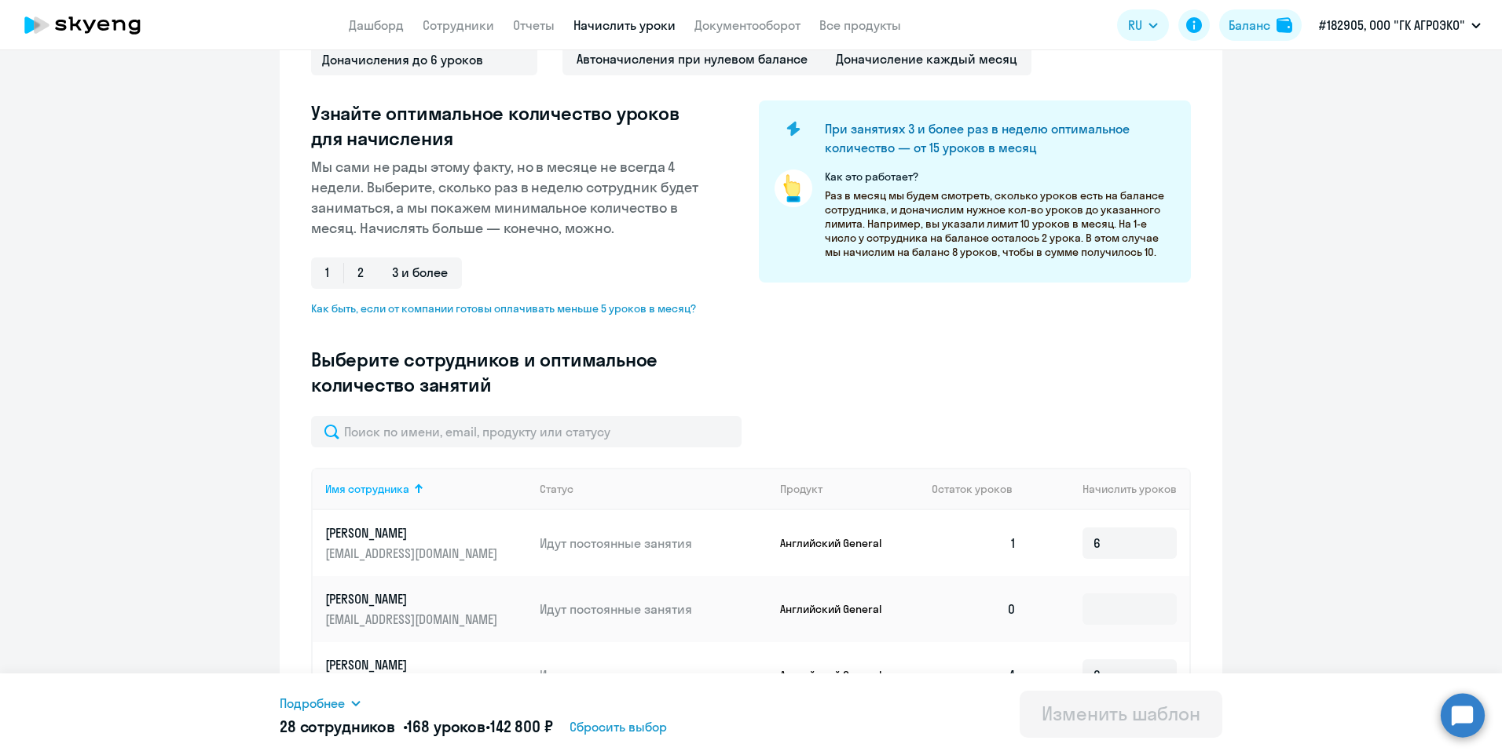
scroll to position [0, 0]
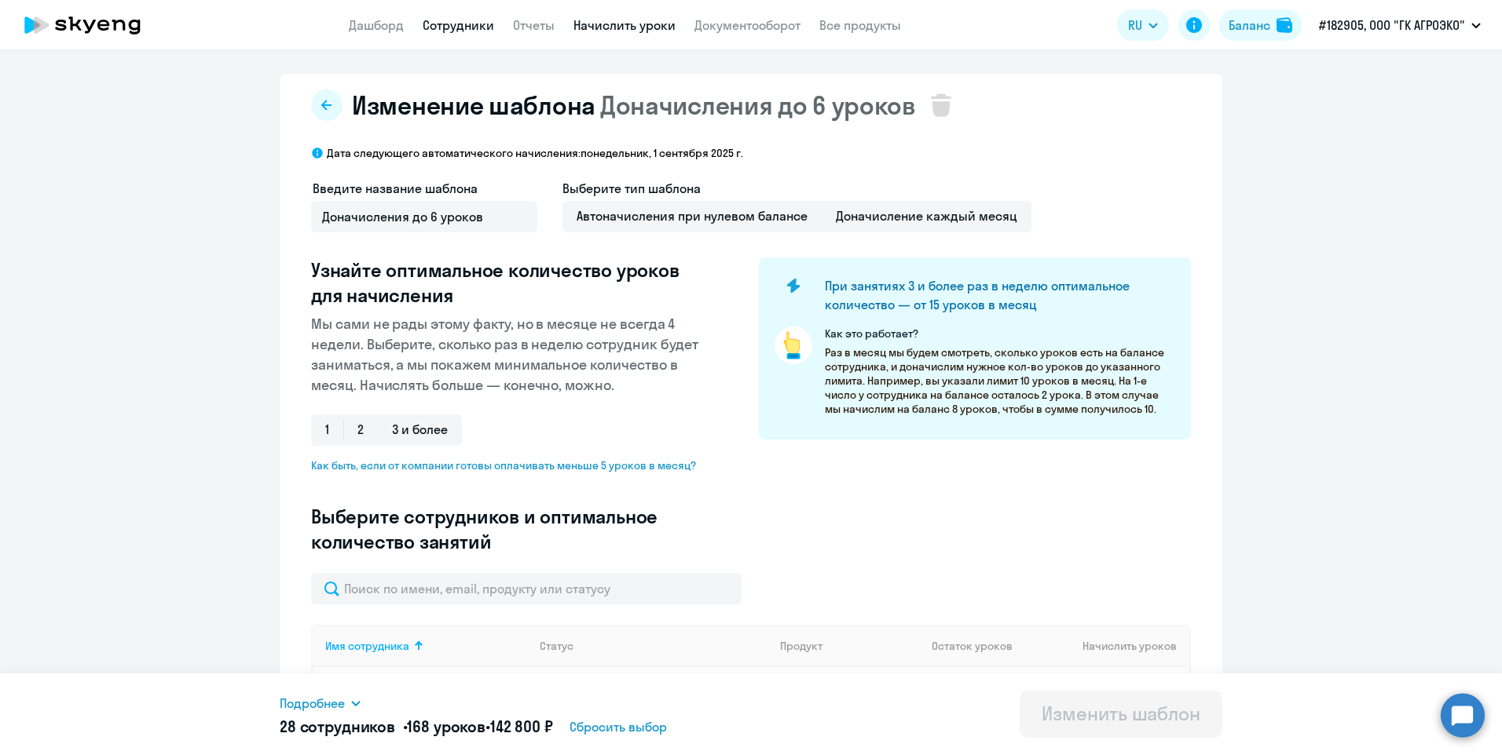
click at [446, 27] on link "Сотрудники" at bounding box center [457, 25] width 71 height 16
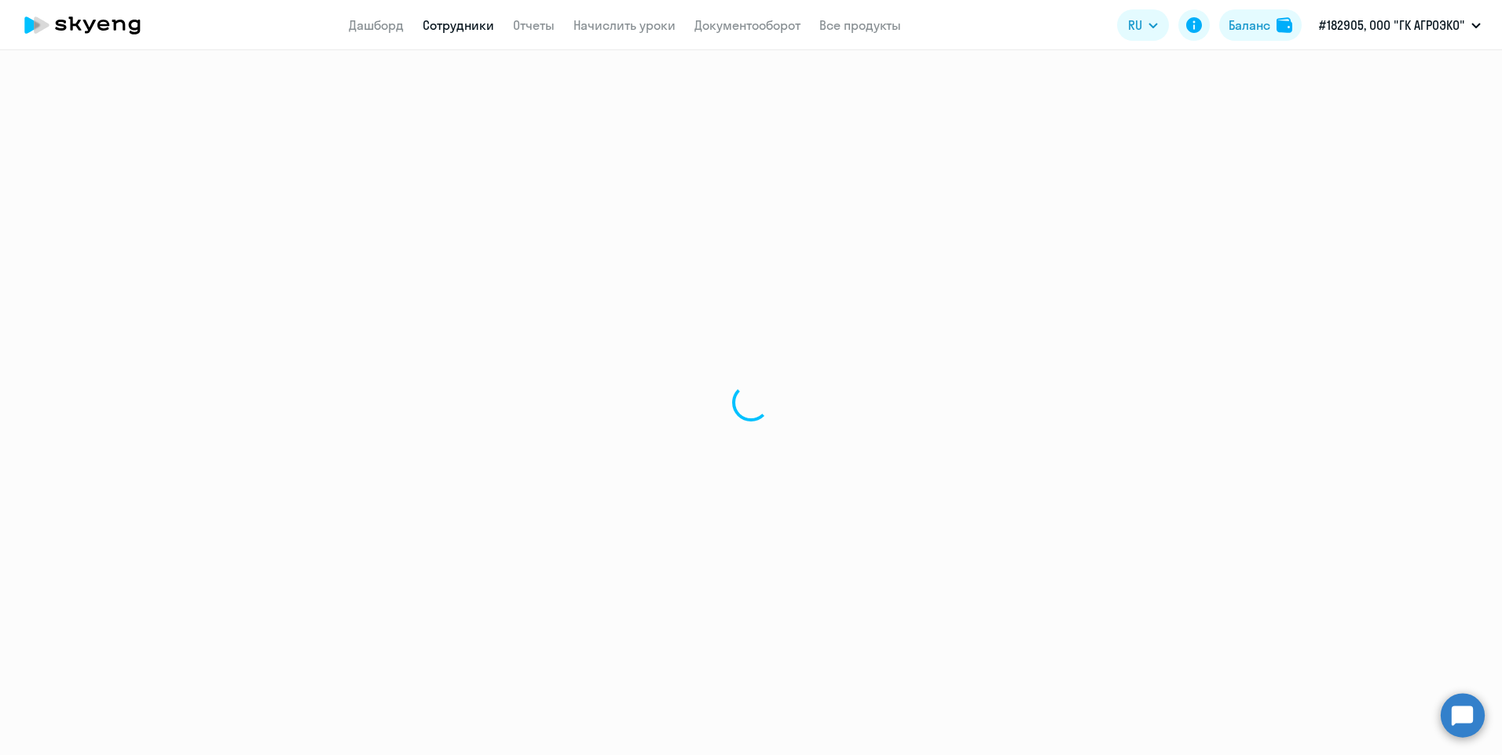
select select "30"
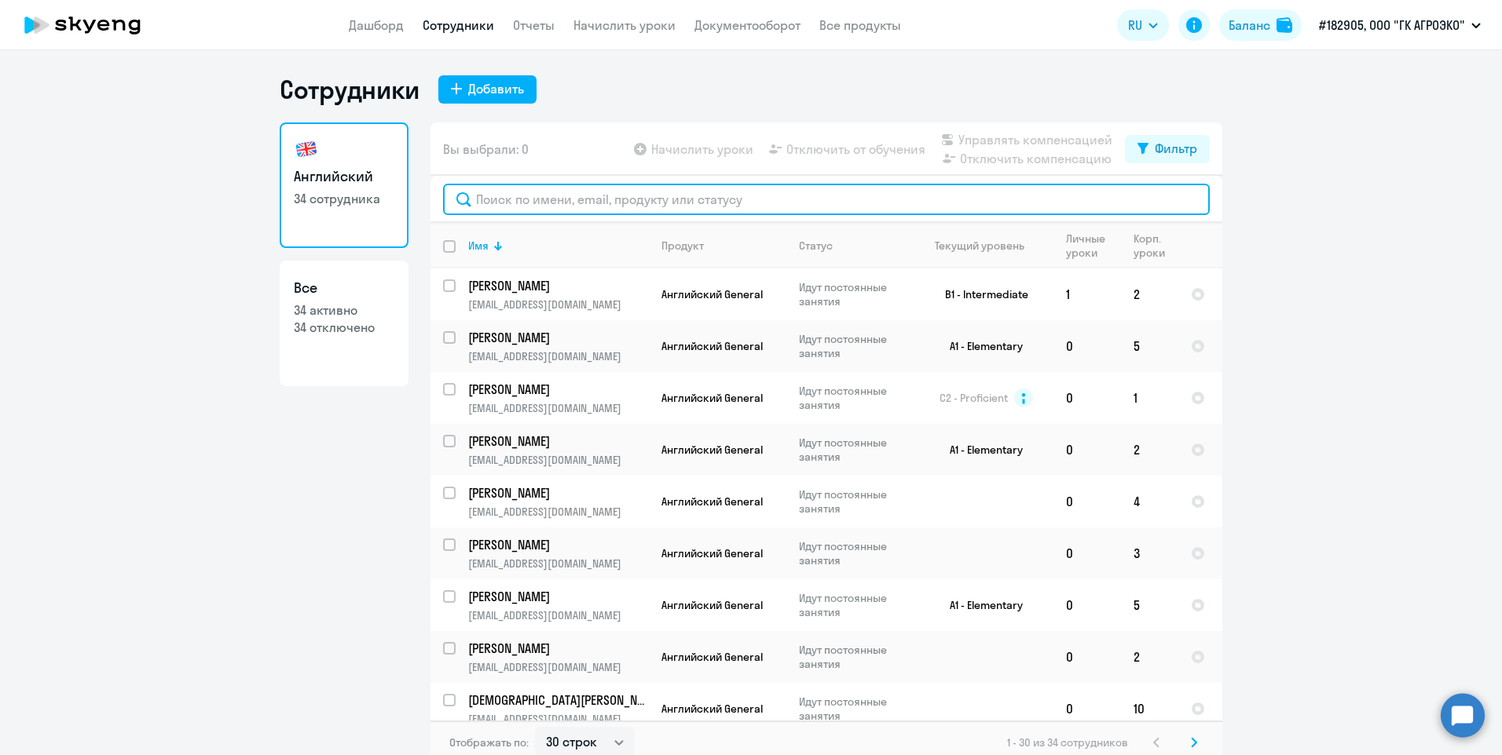
click at [517, 199] on input "text" at bounding box center [826, 199] width 766 height 31
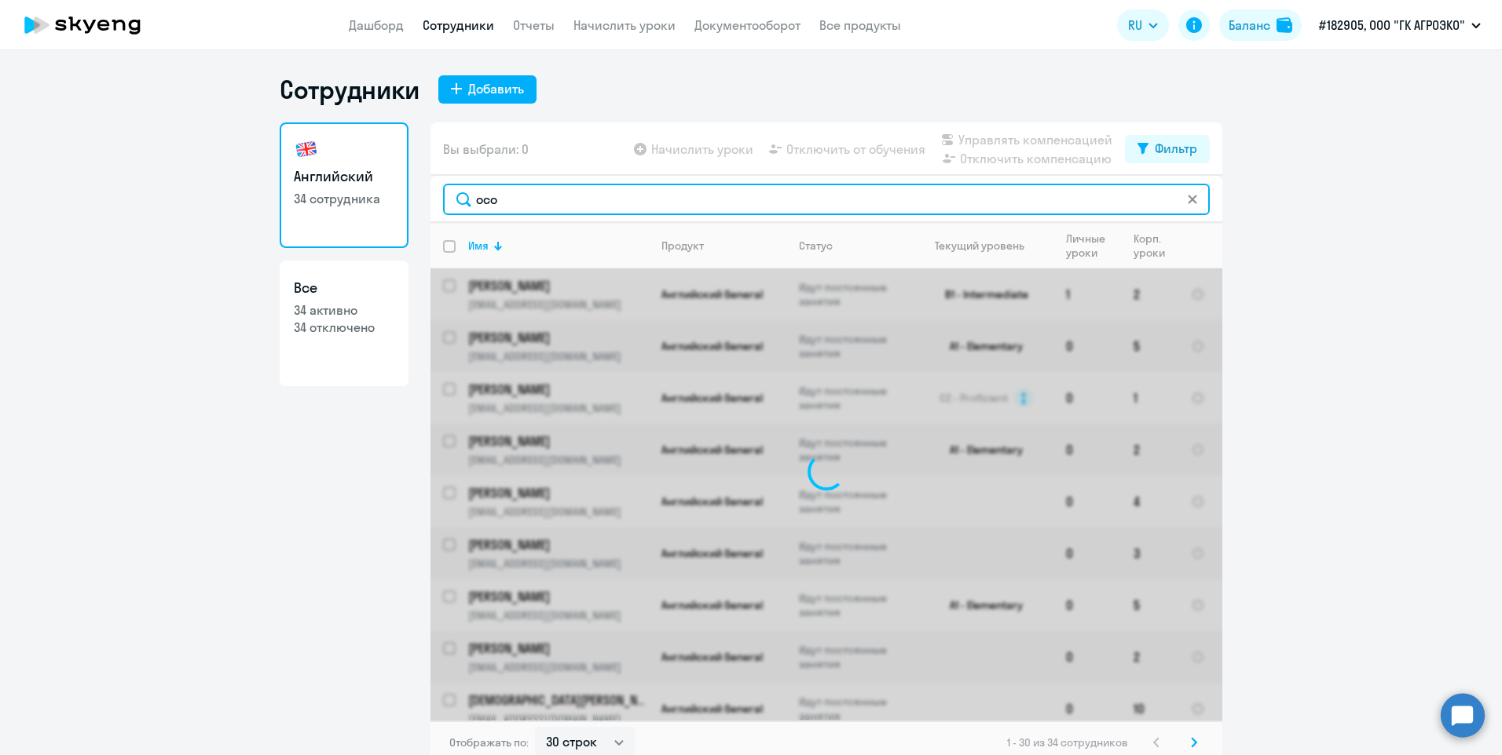
type input "осов"
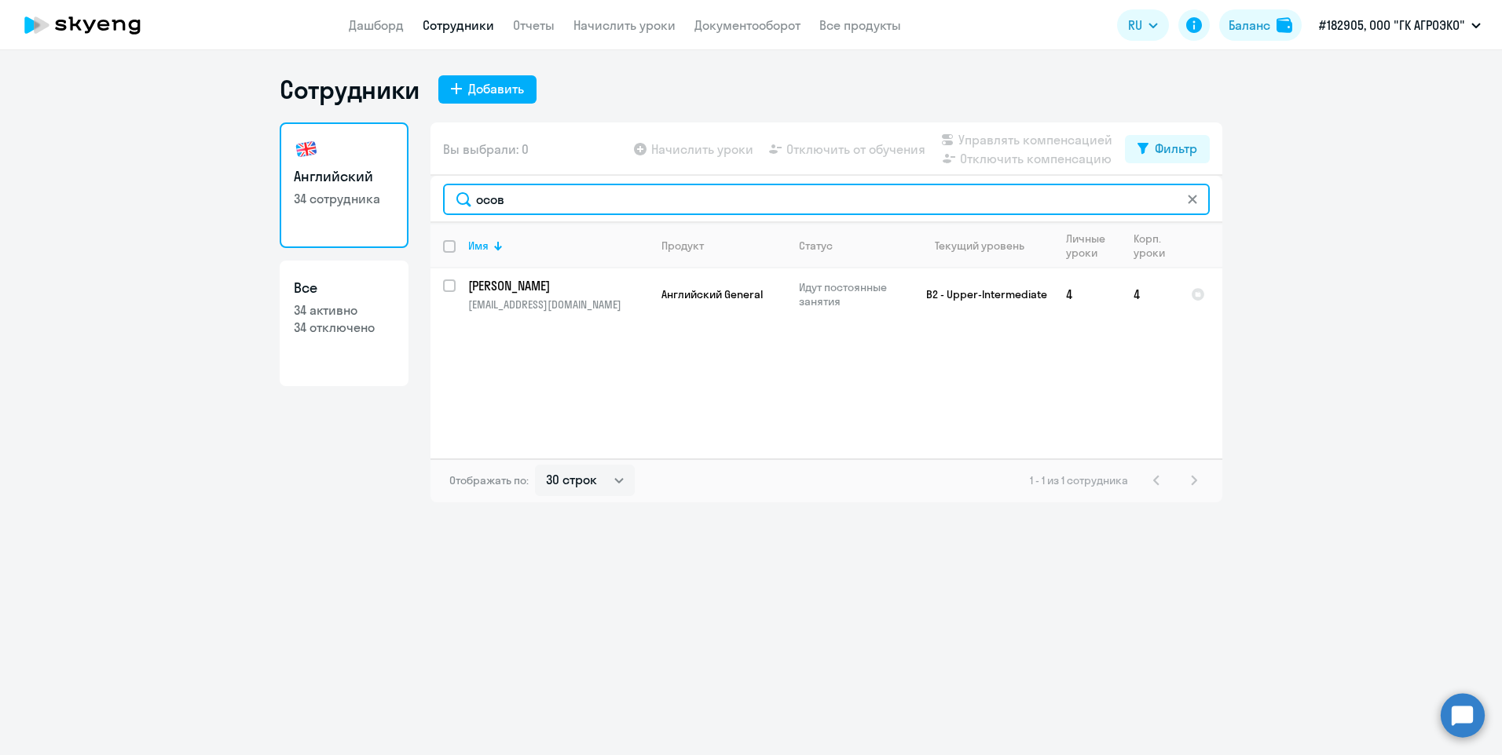
drag, startPoint x: 538, startPoint y: 196, endPoint x: 433, endPoint y: 209, distance: 105.2
click at [433, 209] on div "осов" at bounding box center [826, 199] width 792 height 47
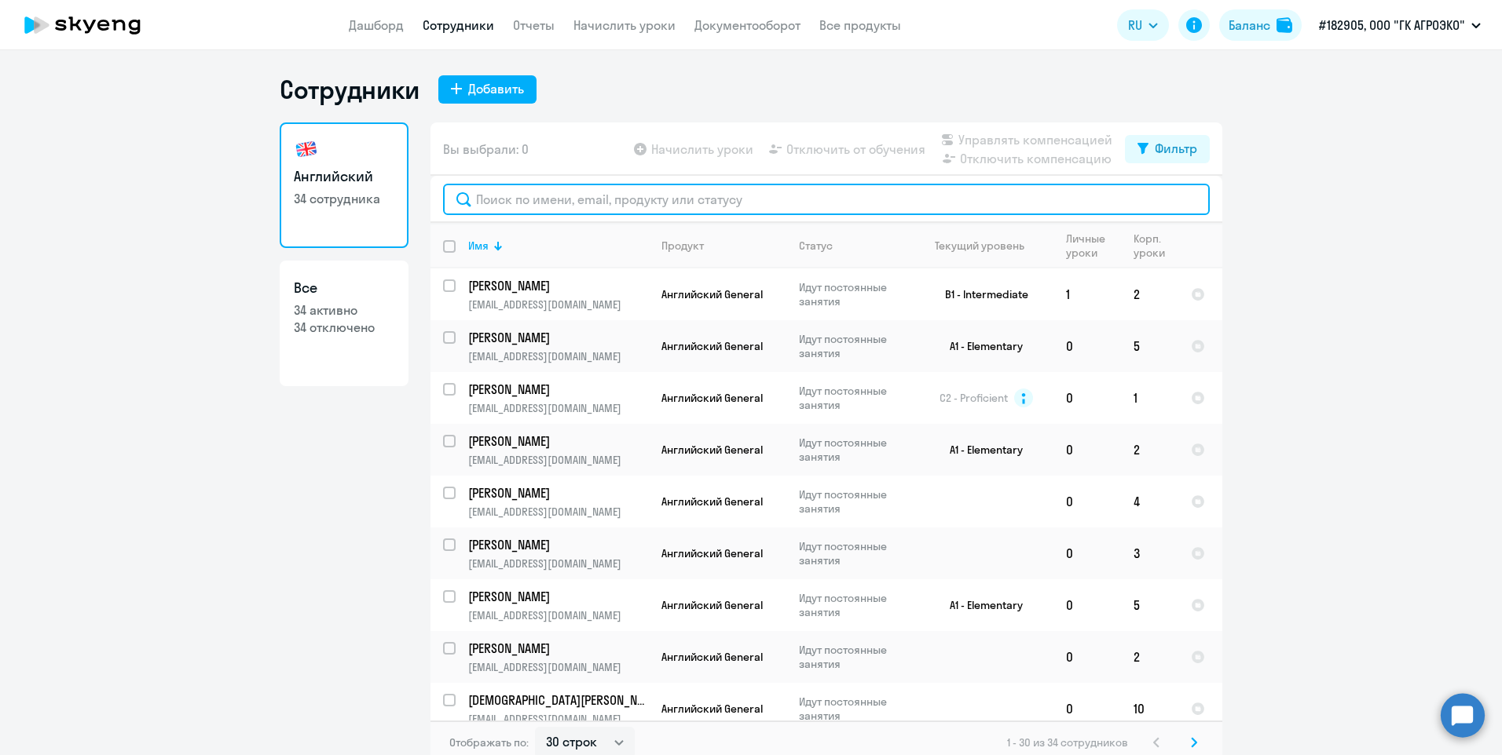
drag, startPoint x: 493, startPoint y: 211, endPoint x: 542, endPoint y: 181, distance: 57.1
click at [493, 211] on input "text" at bounding box center [826, 199] width 766 height 31
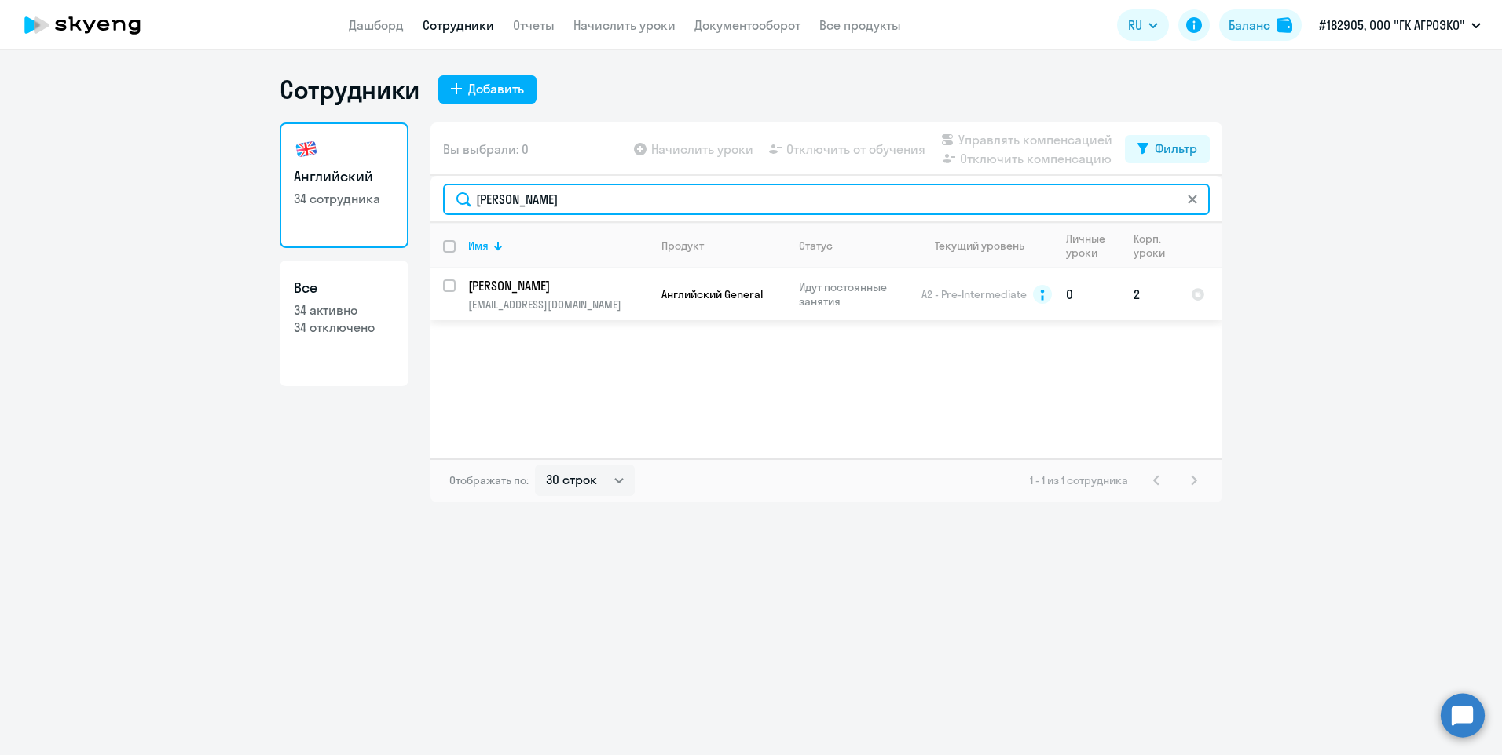
type input "[PERSON_NAME]"
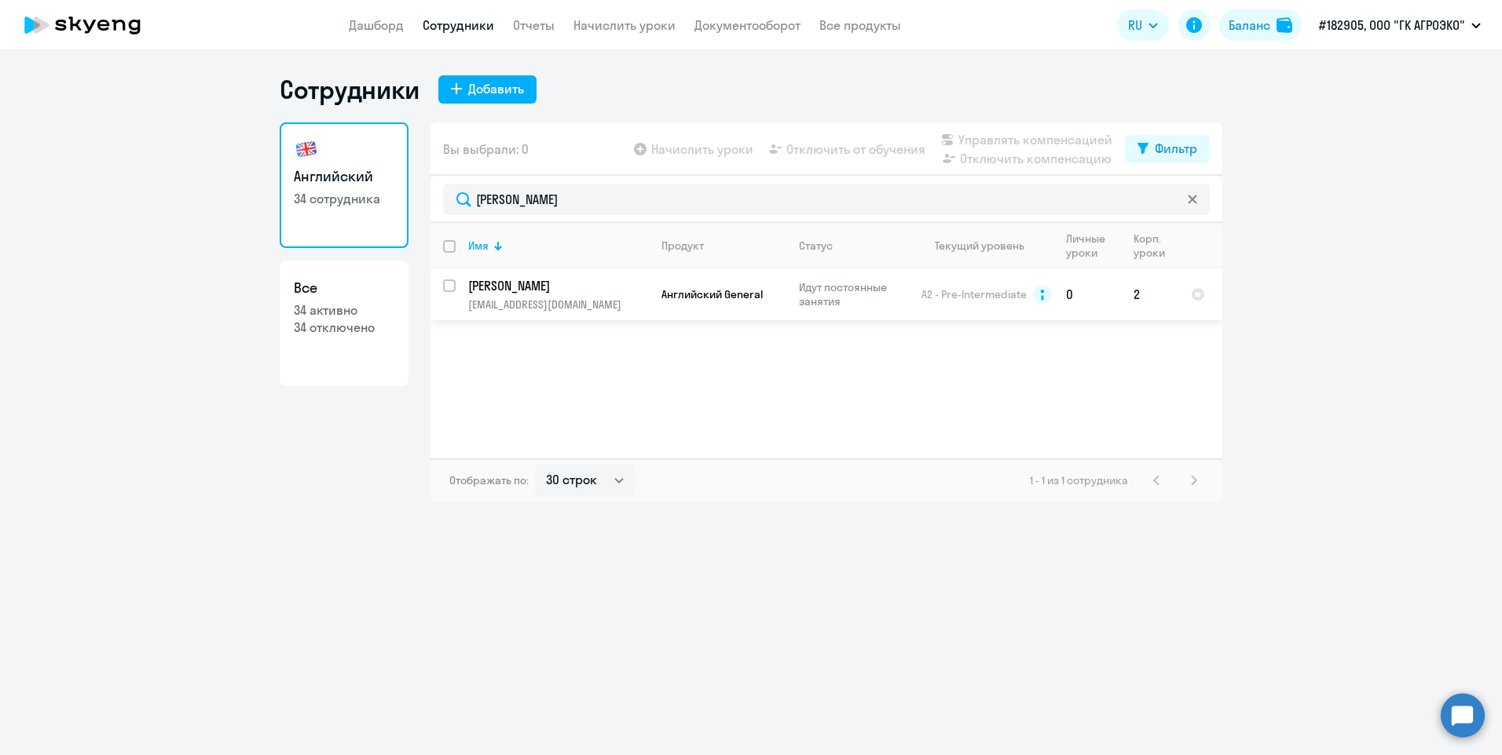
click at [543, 288] on p "[PERSON_NAME]" at bounding box center [556, 285] width 177 height 17
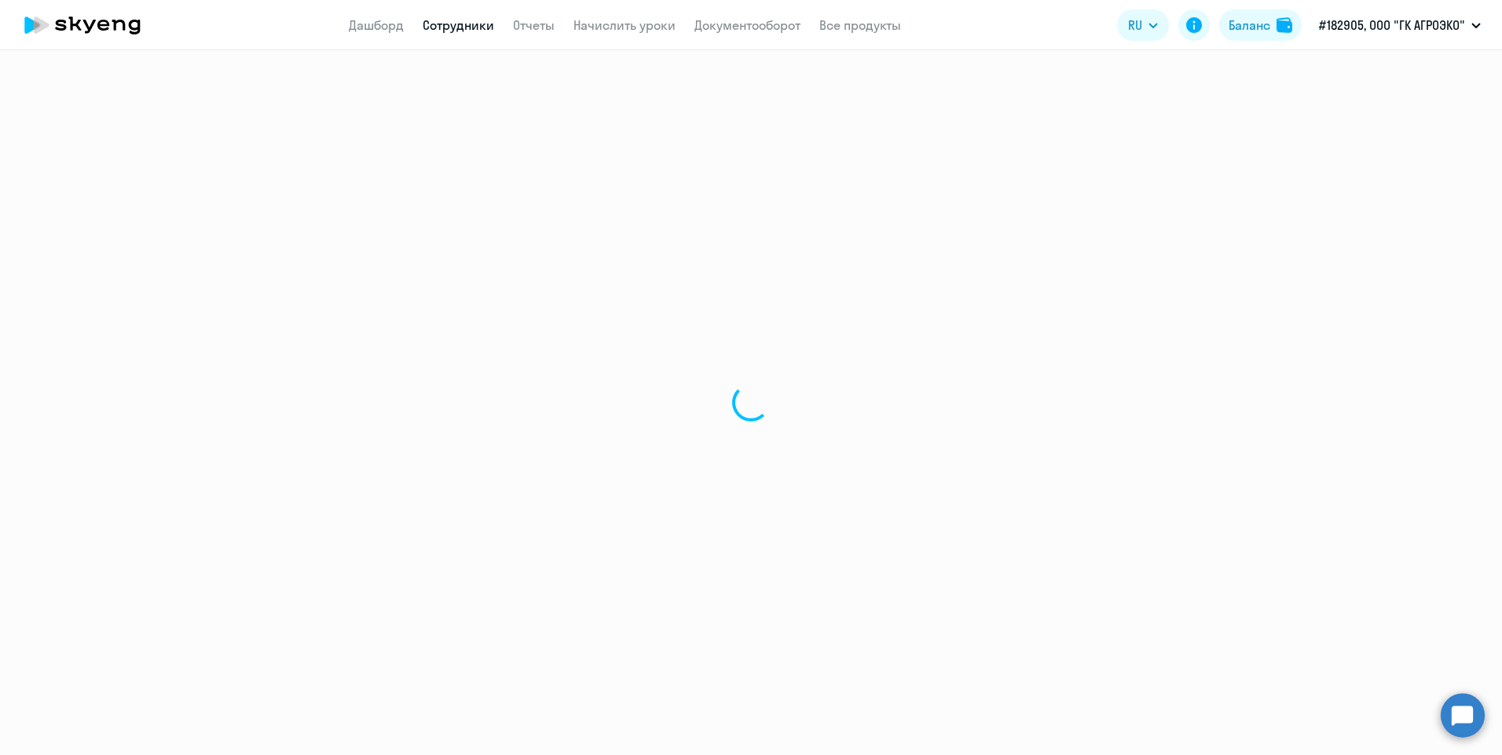
select select "english"
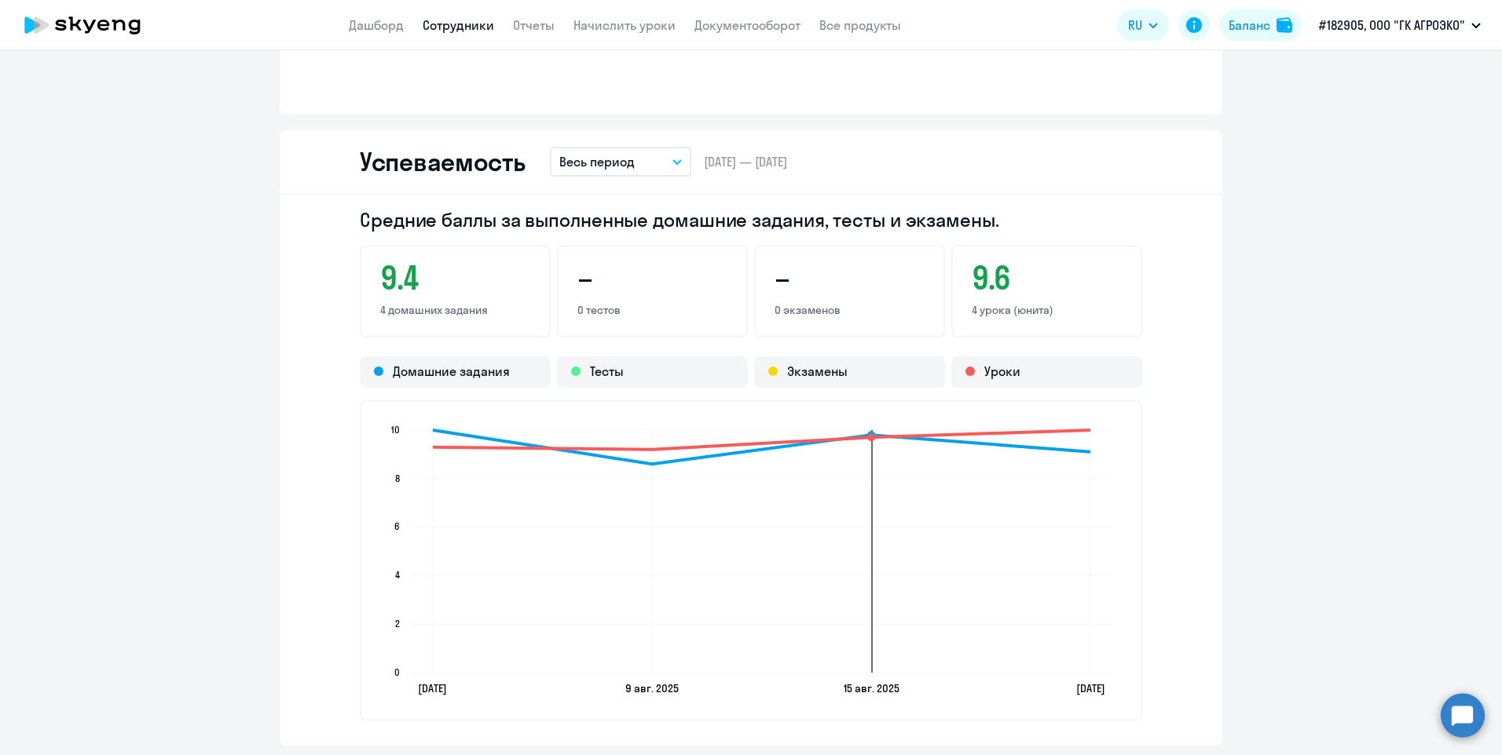
scroll to position [1178, 0]
